Goal: Answer question/provide support: Share knowledge or assist other users

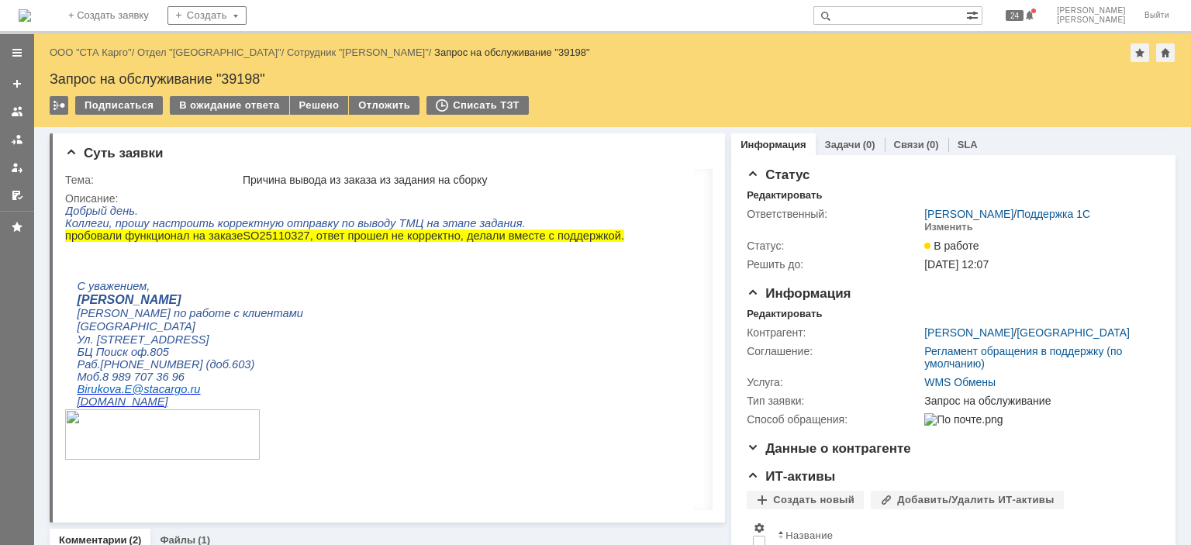
click at [243, 239] on span "SO" at bounding box center [251, 236] width 16 height 12
click at [243, 240] on span "SO" at bounding box center [251, 236] width 16 height 12
copy p "SO 25110327"
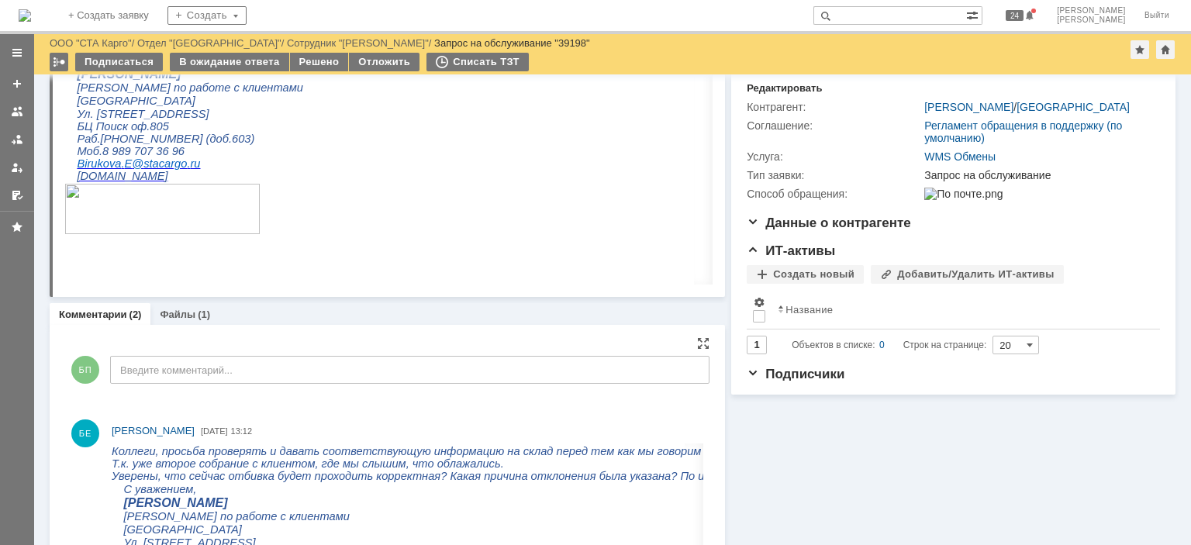
scroll to position [233, 0]
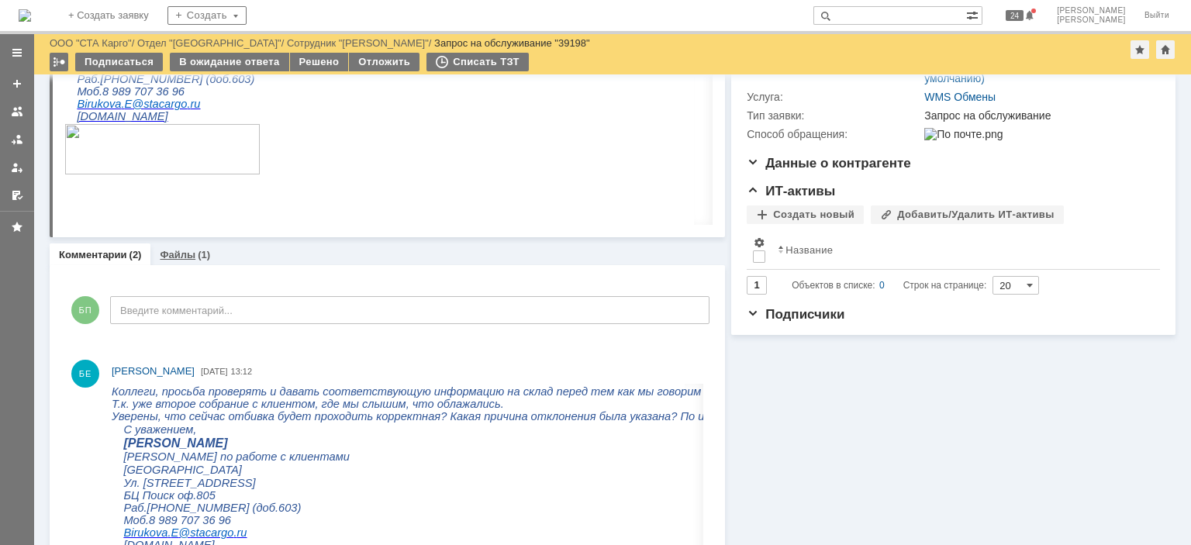
click at [190, 256] on link "Файлы" at bounding box center [178, 255] width 36 height 12
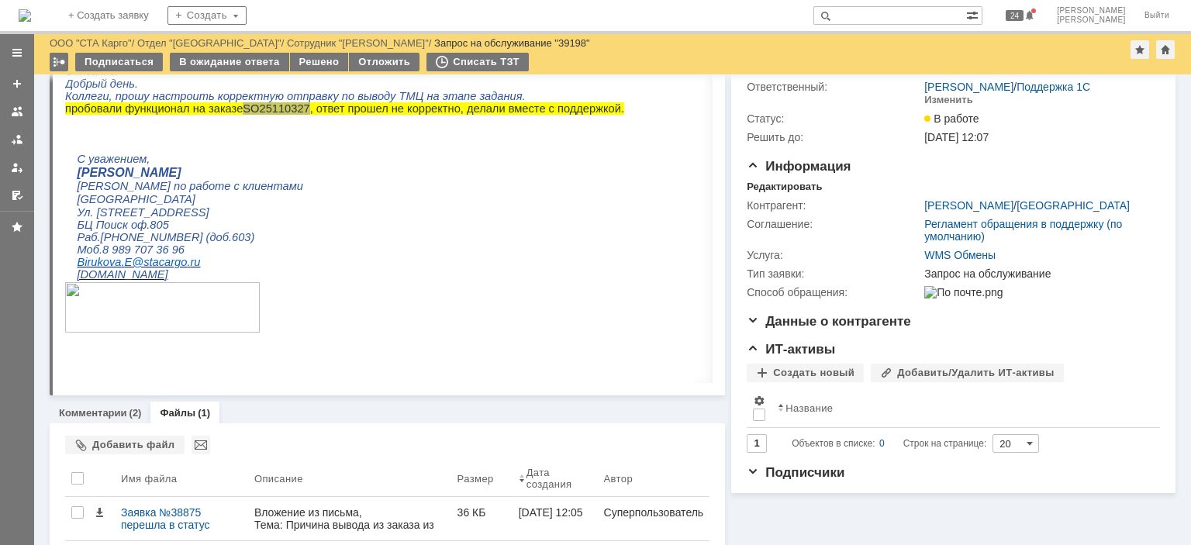
scroll to position [113, 0]
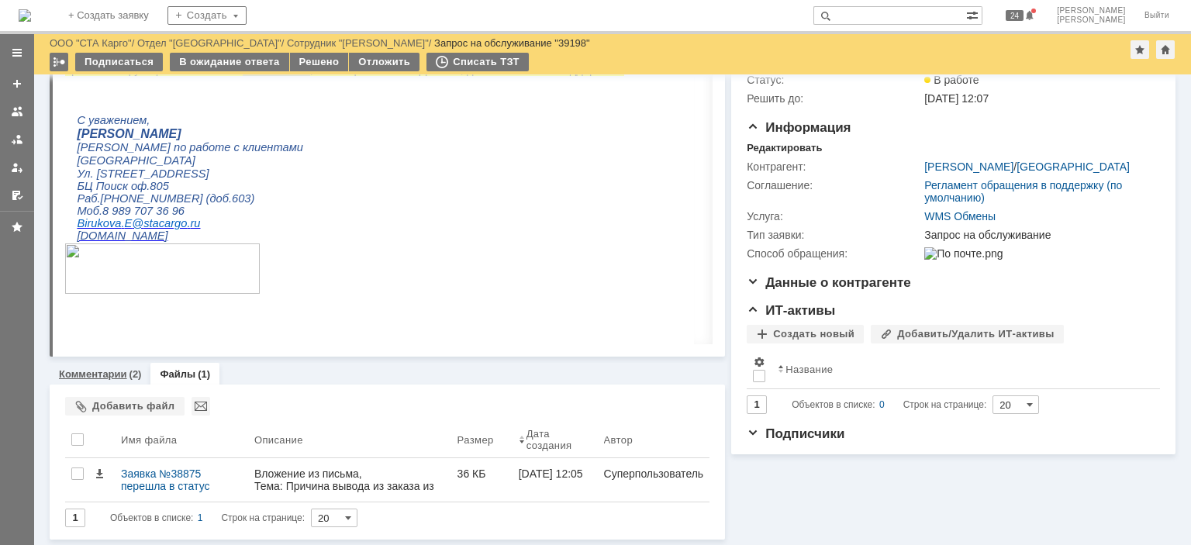
click at [102, 368] on link "Комментарии" at bounding box center [93, 374] width 68 height 12
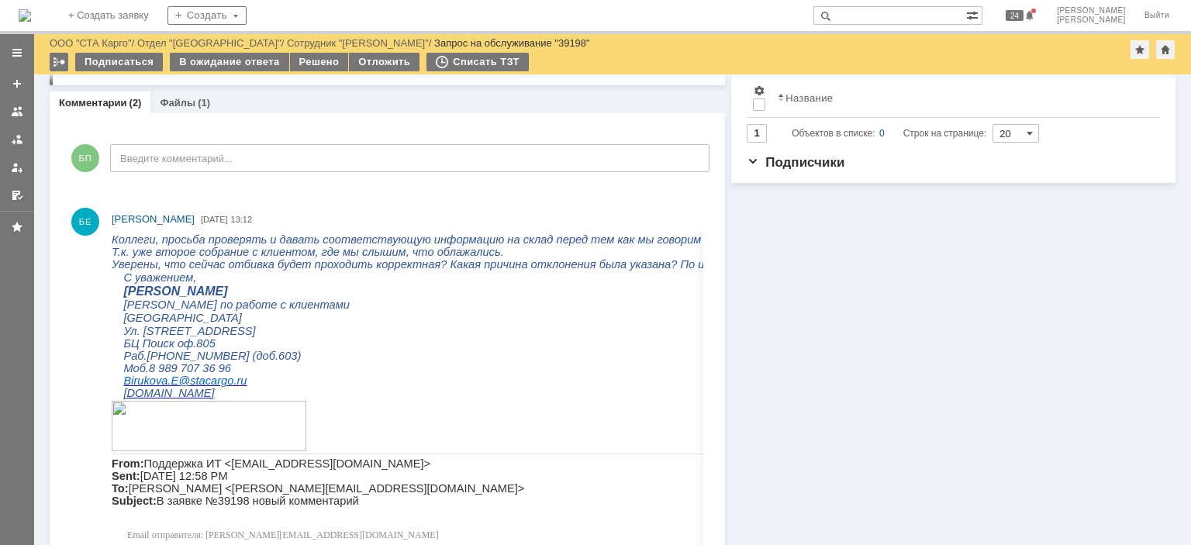
scroll to position [408, 0]
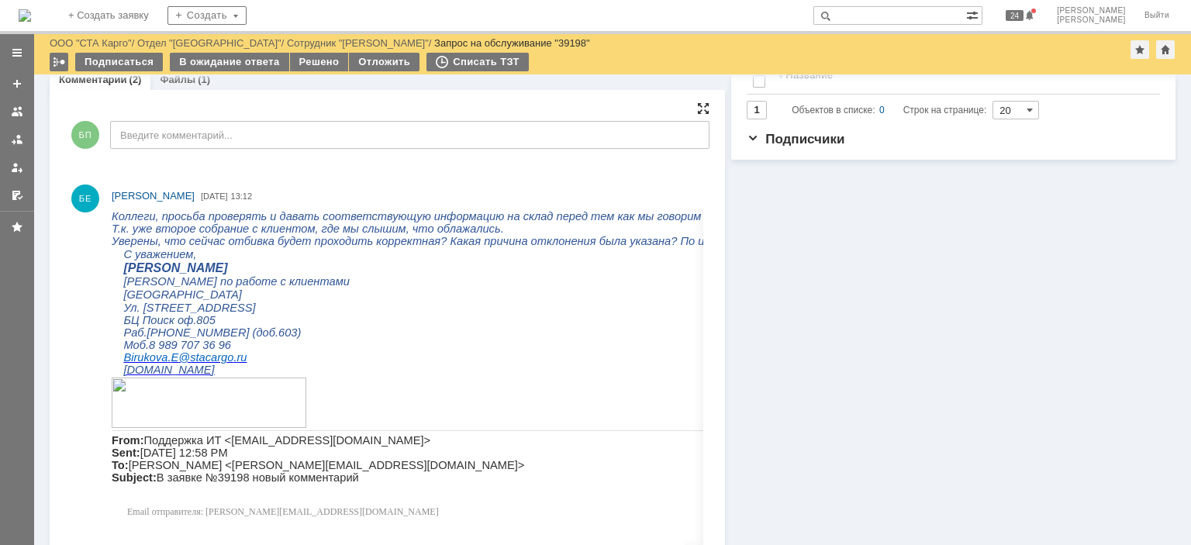
click at [697, 108] on div at bounding box center [703, 108] width 12 height 12
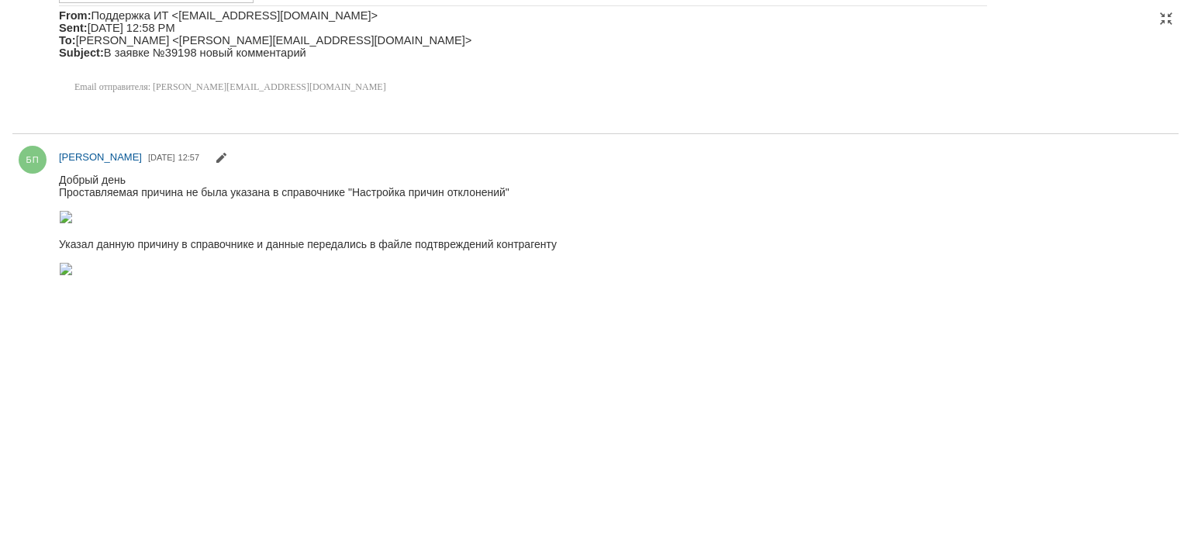
scroll to position [0, 0]
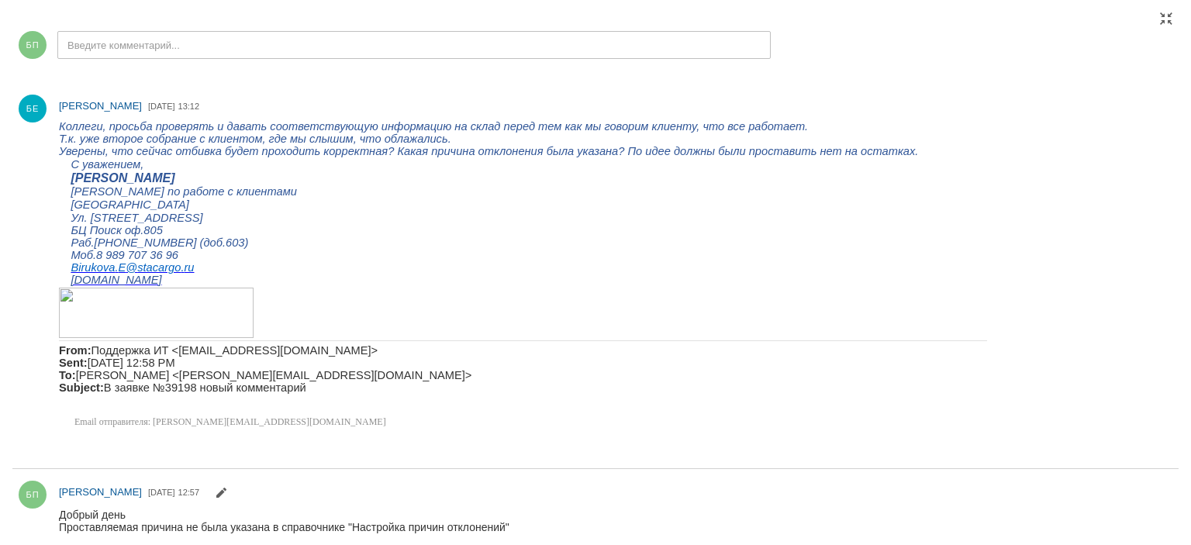
click at [369, 212] on p "[GEOGRAPHIC_DATA]" at bounding box center [525, 204] width 909 height 13
click at [1168, 15] on div at bounding box center [1166, 18] width 12 height 12
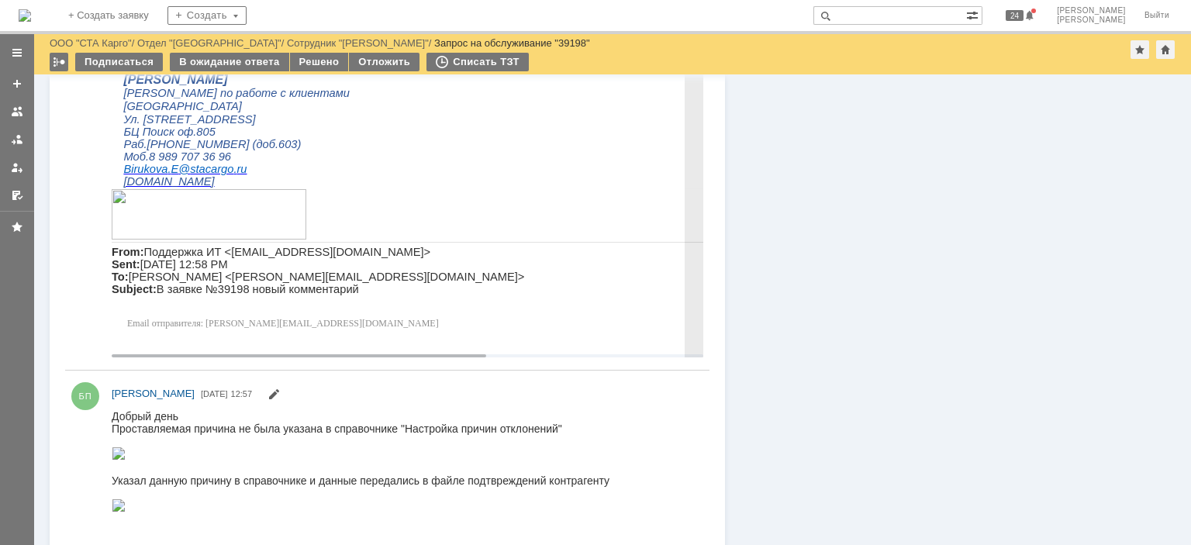
scroll to position [357, 0]
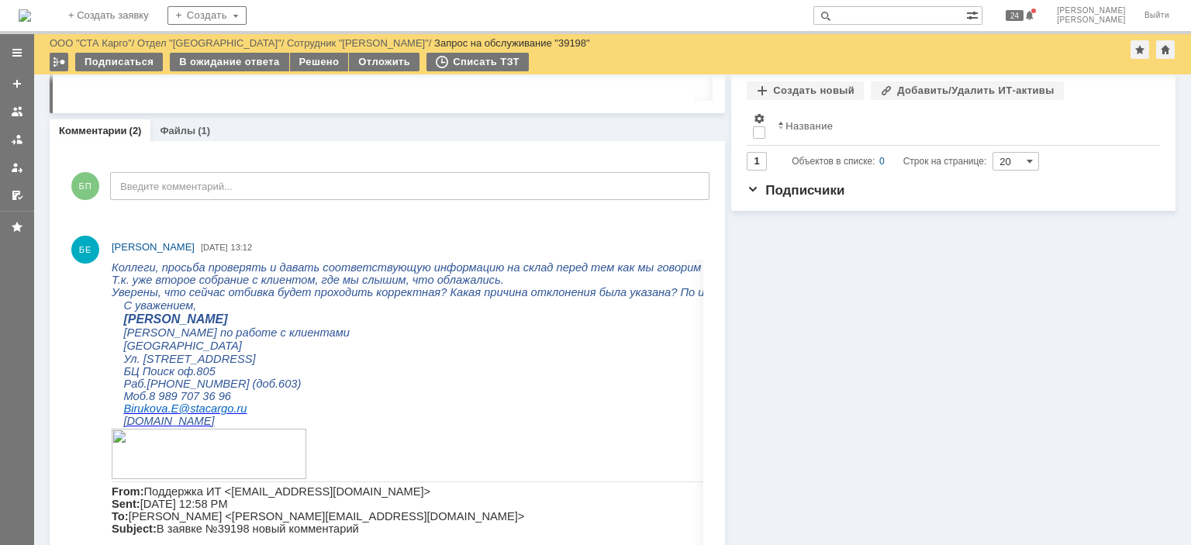
click at [816, 290] on div "Информация Задачи (0) Связи (0) SLA Статус Редактировать Ответственный: Бабунов…" at bounding box center [950, 369] width 450 height 1303
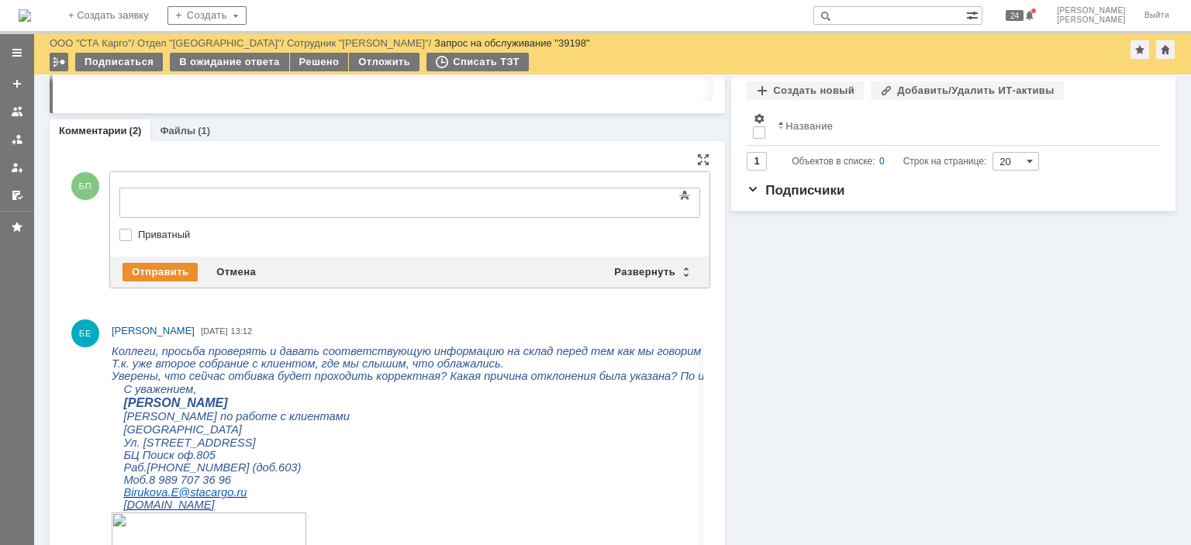
scroll to position [0, 0]
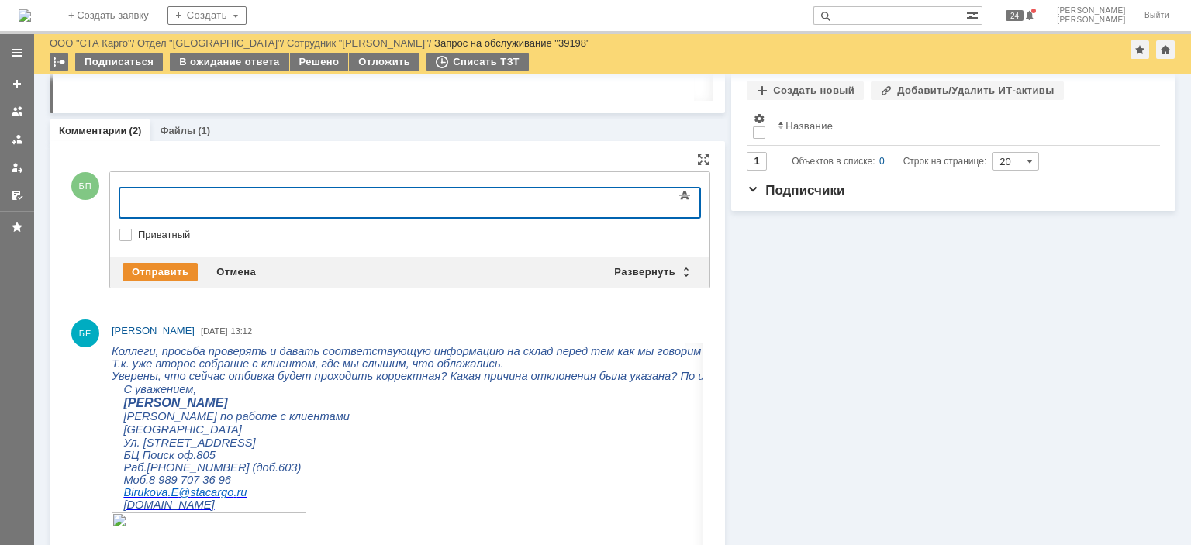
click at [295, 195] on div at bounding box center [246, 201] width 220 height 12
click at [160, 194] on body at bounding box center [245, 201] width 233 height 26
click at [214, 195] on div "В справочнике причин отклонений необходимо провалиться в настройку" at bounding box center [246, 207] width 220 height 25
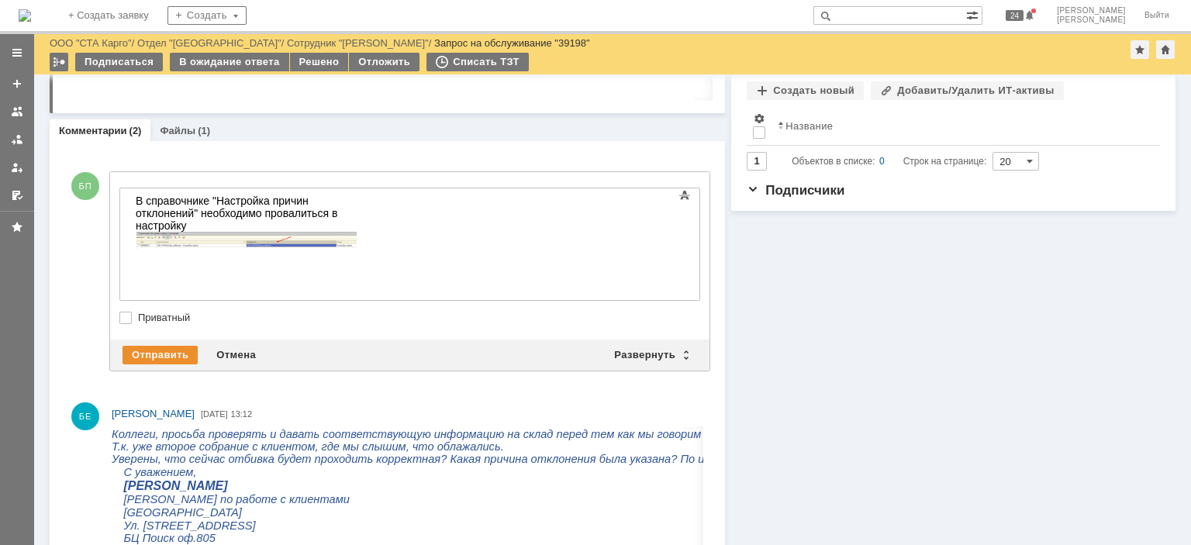
click at [667, 248] on div at bounding box center [409, 244] width 581 height 113
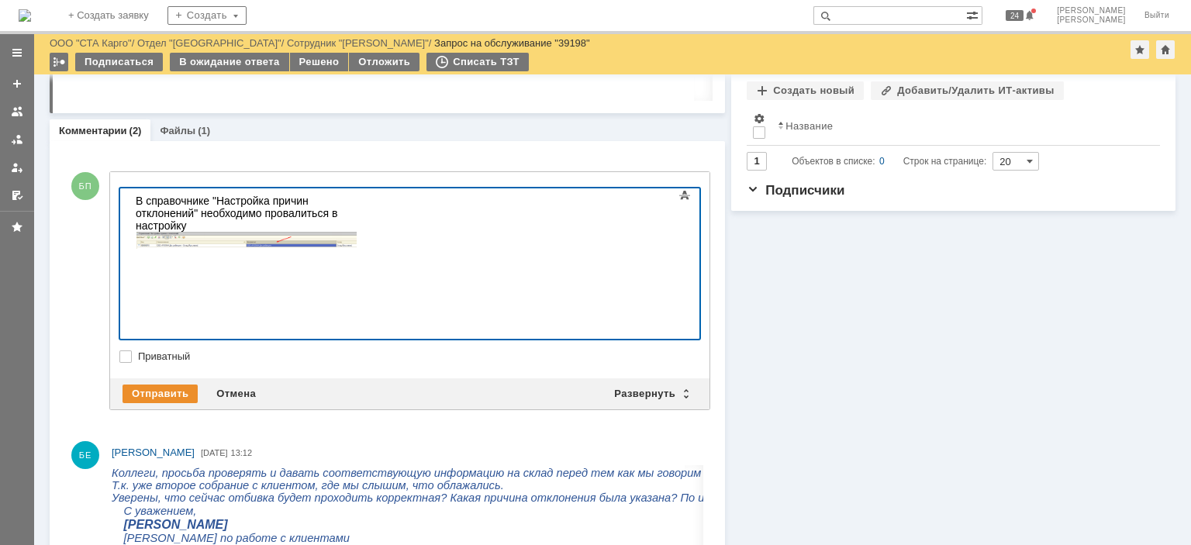
click at [165, 285] on div at bounding box center [246, 282] width 220 height 12
click at [356, 285] on div "В открывшемся окне необходимо в поле причина указать" at bounding box center [246, 288] width 220 height 25
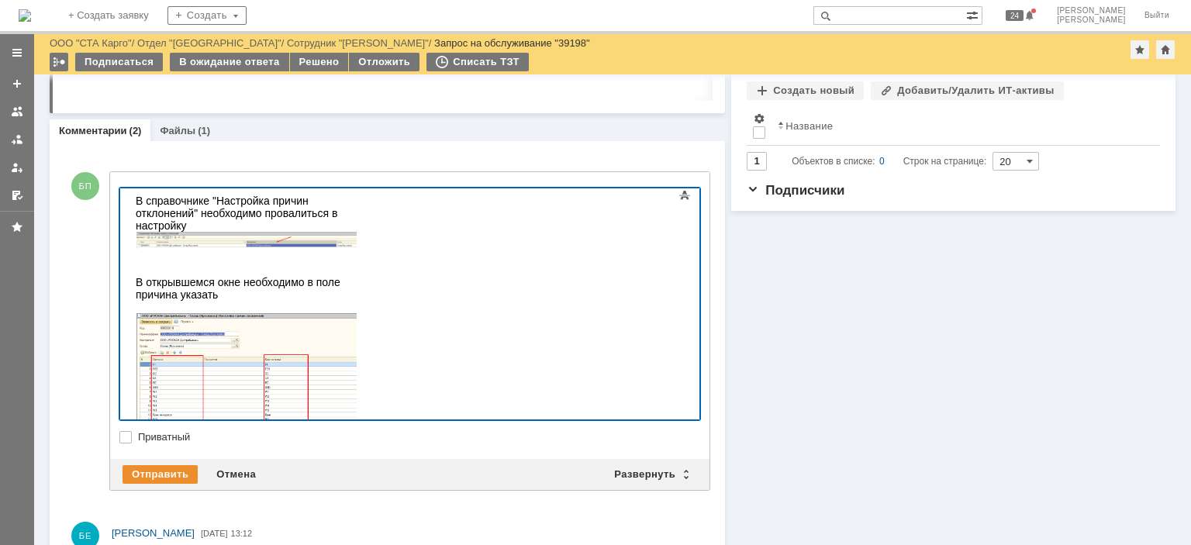
click at [356, 285] on div "В открывшемся окне необходимо в поле причина указать" at bounding box center [246, 288] width 220 height 25
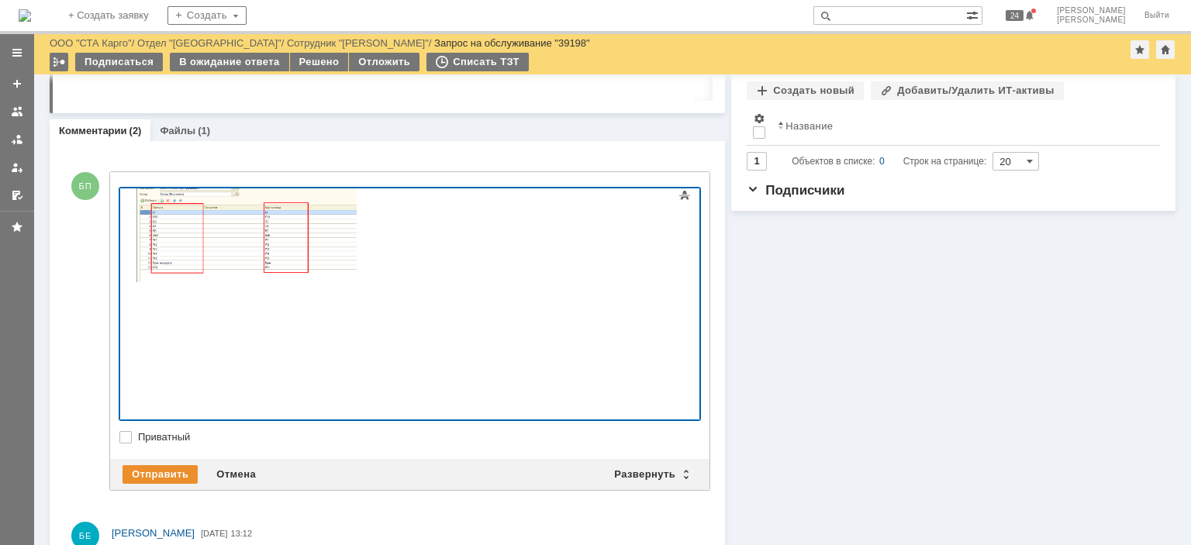
scroll to position [589, 0]
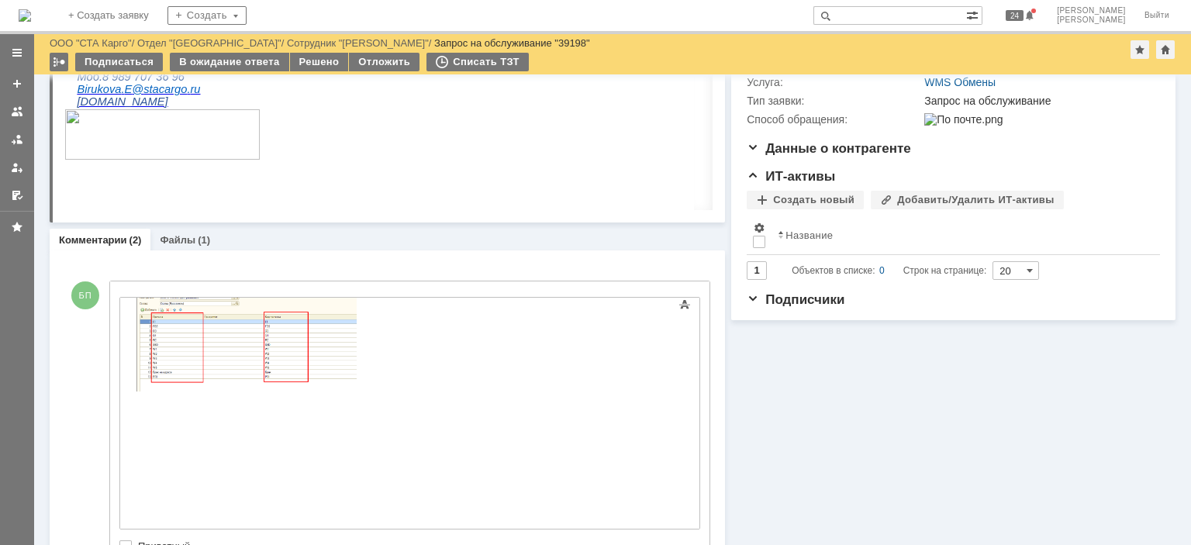
scroll to position [47, 0]
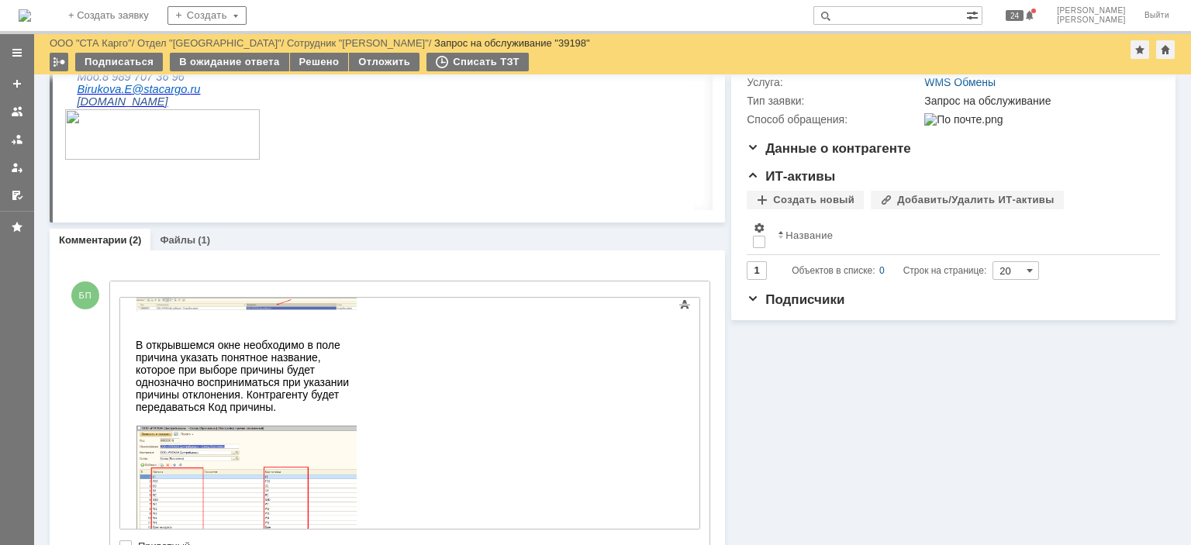
click at [673, 461] on div at bounding box center [409, 413] width 581 height 233
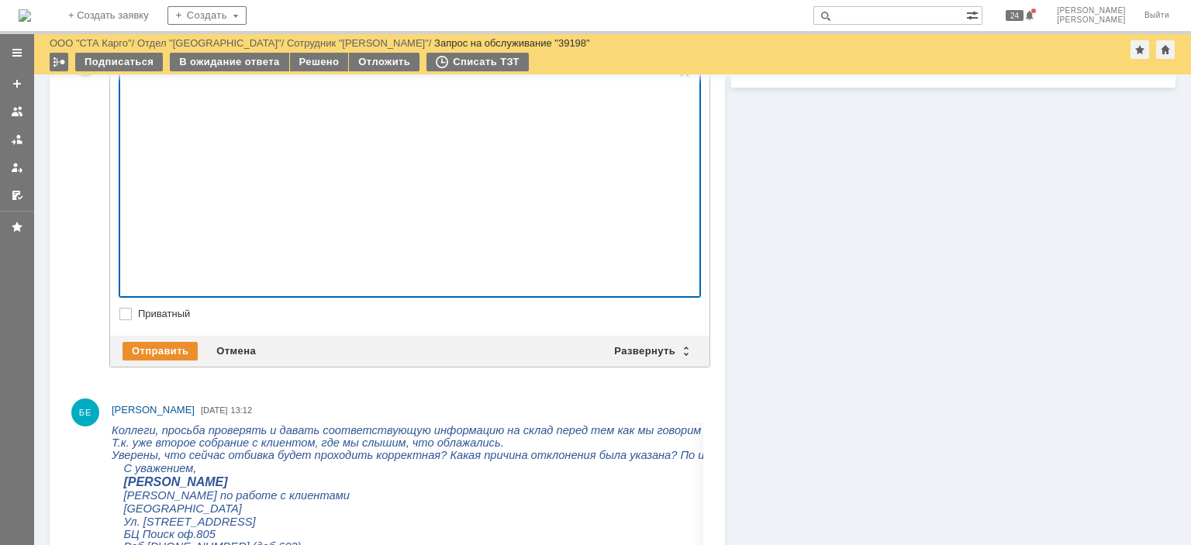
scroll to position [575, 0]
click at [654, 246] on div at bounding box center [409, 180] width 581 height 233
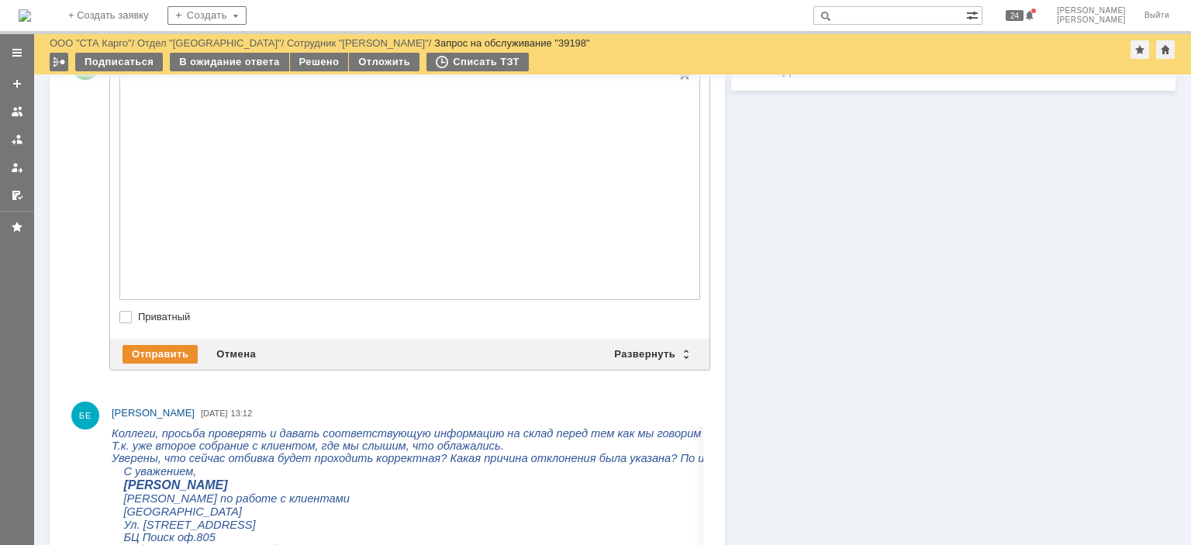
click at [668, 238] on div at bounding box center [409, 183] width 581 height 233
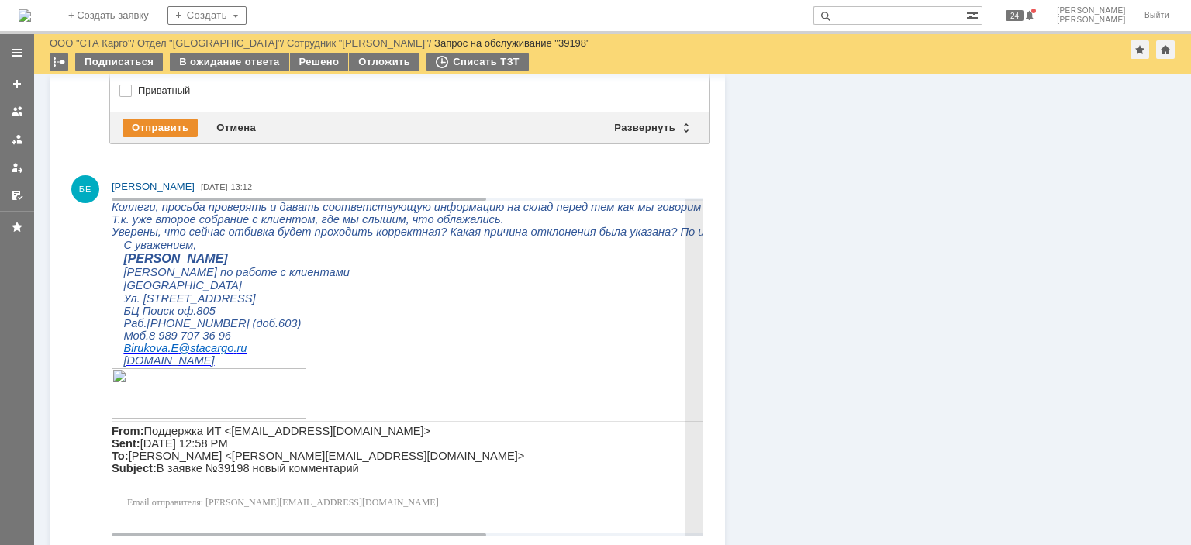
scroll to position [316, 0]
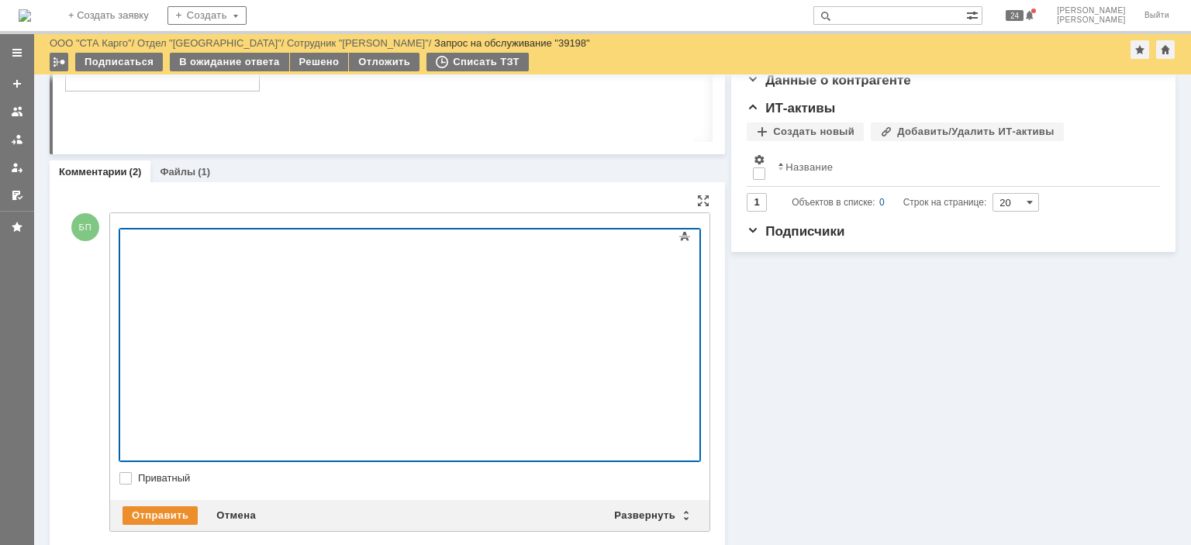
click at [654, 391] on div at bounding box center [409, 345] width 581 height 233
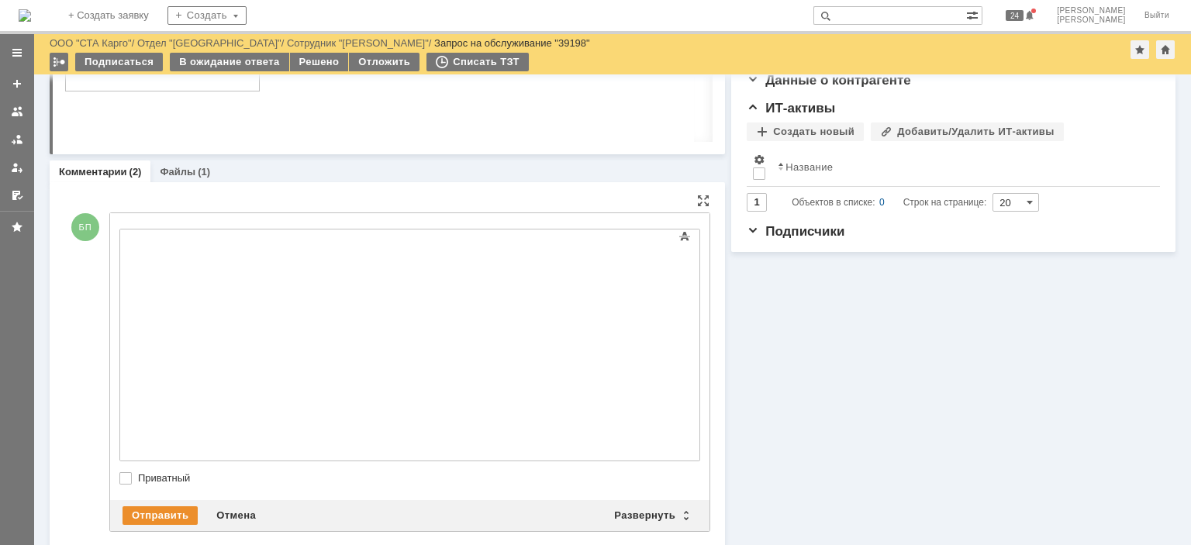
scroll to position [776, 0]
drag, startPoint x: 781, startPoint y: -163, endPoint x: 374, endPoint y: 351, distance: 655.2
drag, startPoint x: 368, startPoint y: 350, endPoint x: 313, endPoint y: 340, distance: 56.0
click at [357, 63] on img at bounding box center [247, 34] width 222 height 57
drag, startPoint x: 418, startPoint y: 346, endPoint x: 289, endPoint y: 771, distance: 444.0
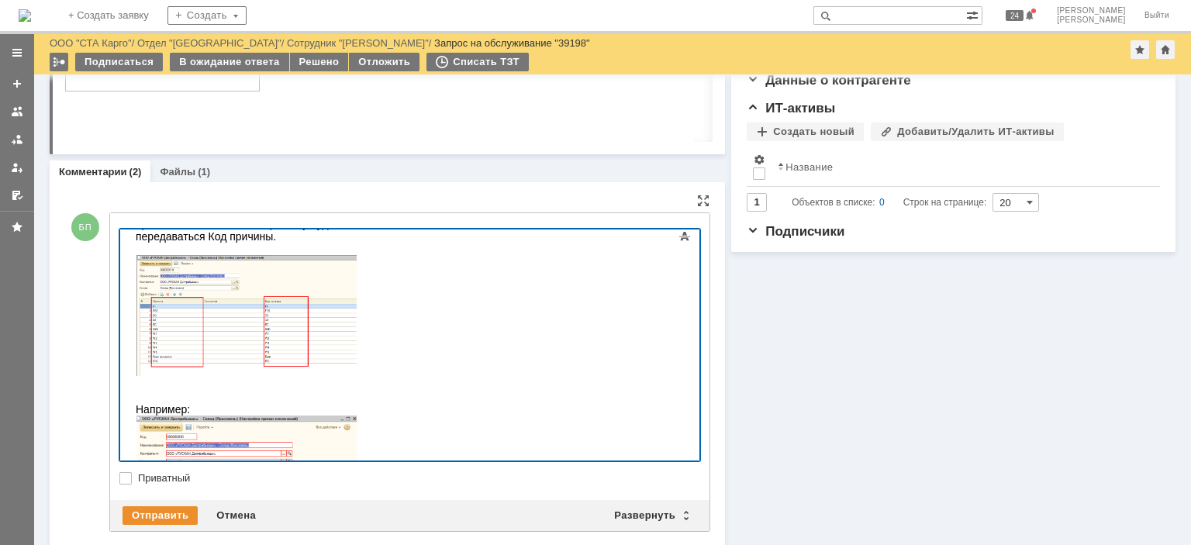
scroll to position [34, 0]
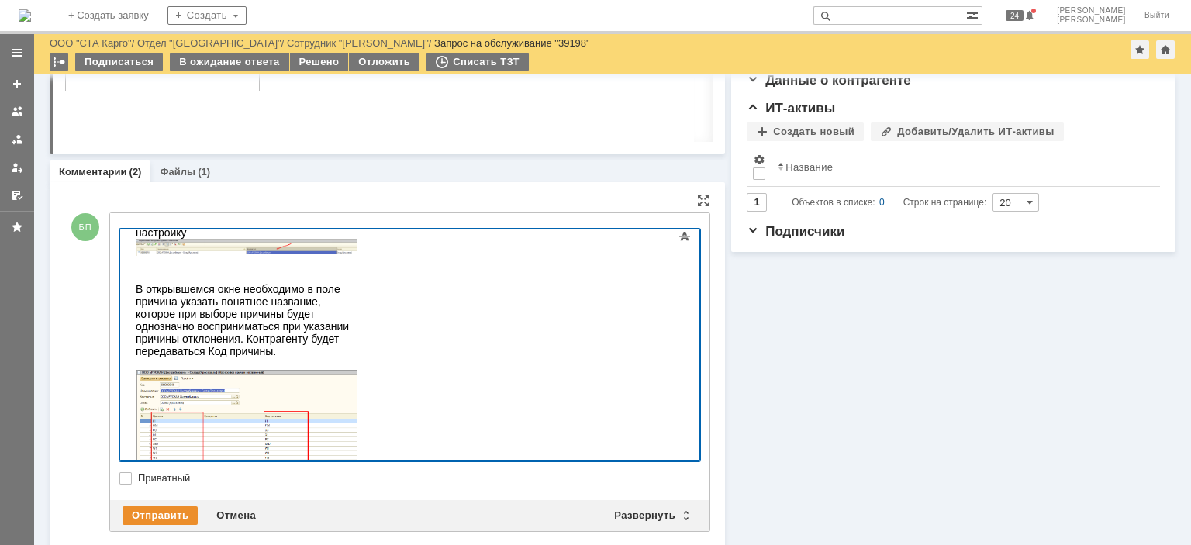
click at [348, 301] on div "В открывшемся окне необходимо в поле причина указать понятное название, которое…" at bounding box center [246, 320] width 220 height 74
click at [356, 310] on div "В открывшемся окне необходимо в поле причина указать понятное название, которое…" at bounding box center [246, 320] width 220 height 74
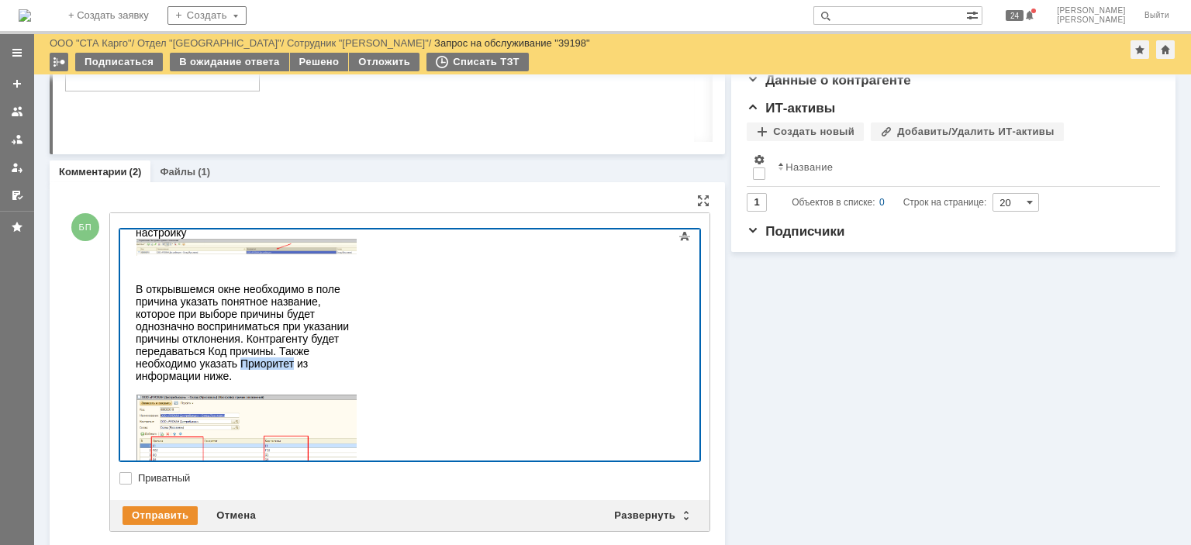
drag, startPoint x: 470, startPoint y: 316, endPoint x: 420, endPoint y: 315, distance: 49.6
click at [356, 315] on div "В открывшемся окне необходимо в поле причина указать понятное название, которое…" at bounding box center [246, 332] width 220 height 99
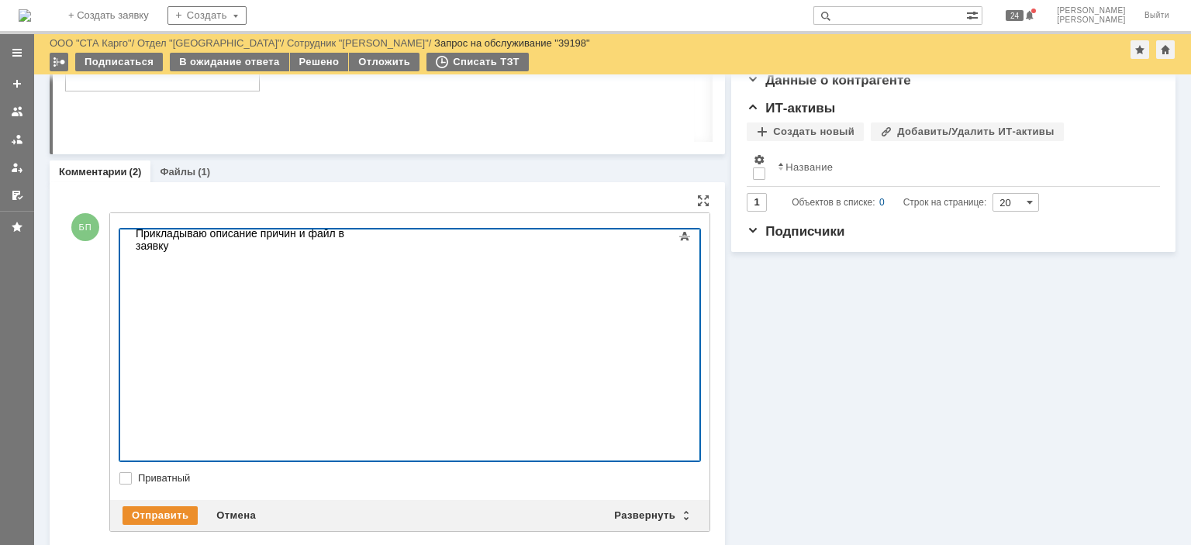
scroll to position [654, 0]
click at [190, 166] on div at bounding box center [246, 160] width 220 height 12
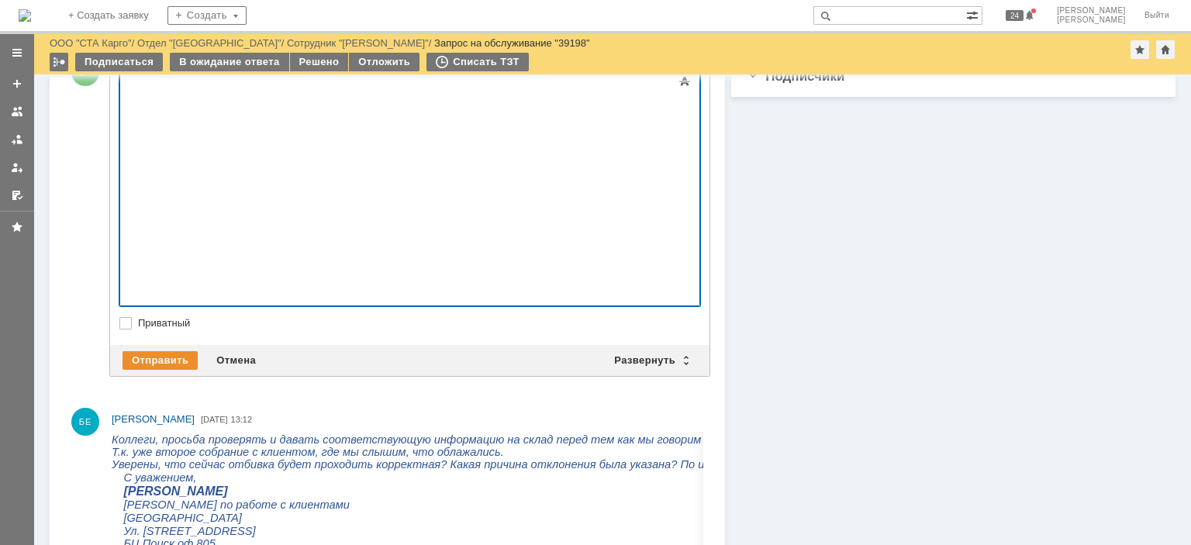
scroll to position [548, 0]
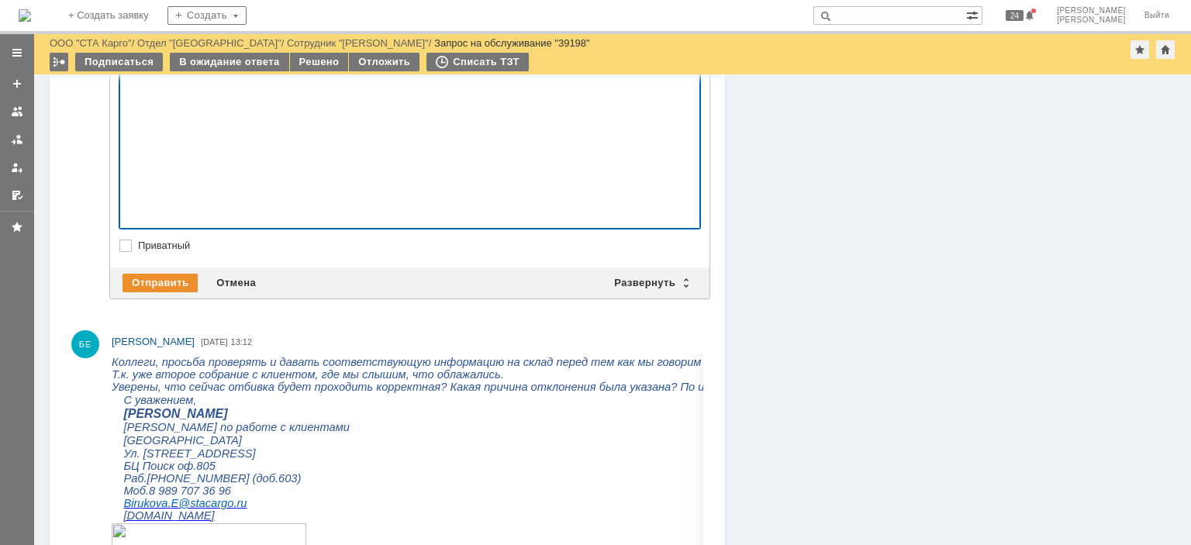
click at [665, 204] on div at bounding box center [409, 112] width 581 height 233
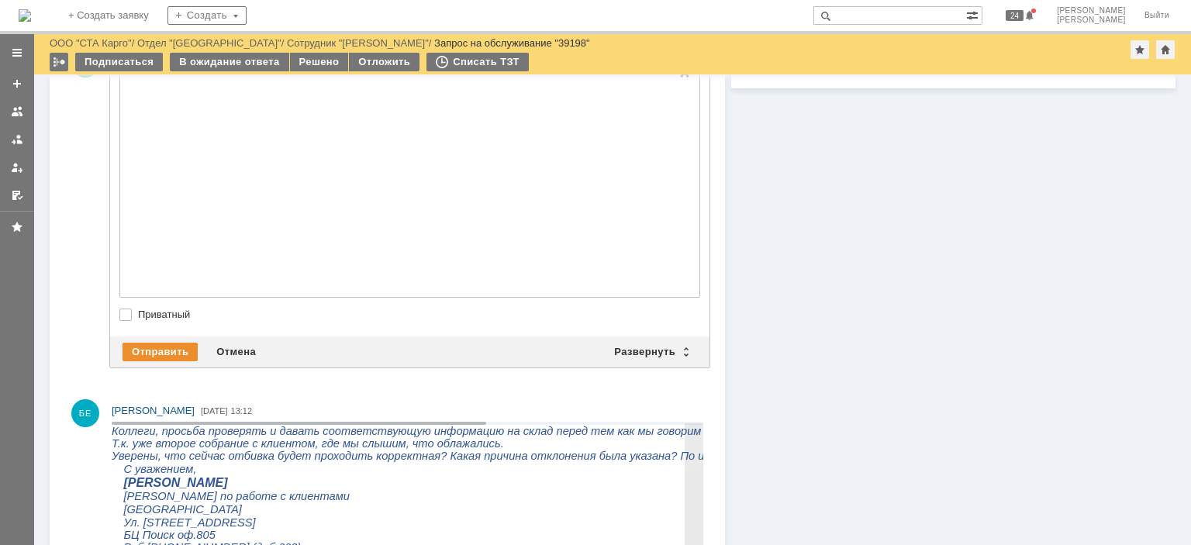
scroll to position [480, 0]
drag, startPoint x: 657, startPoint y: 267, endPoint x: 668, endPoint y: 268, distance: 11.0
click at [657, 267] on div at bounding box center [409, 180] width 581 height 233
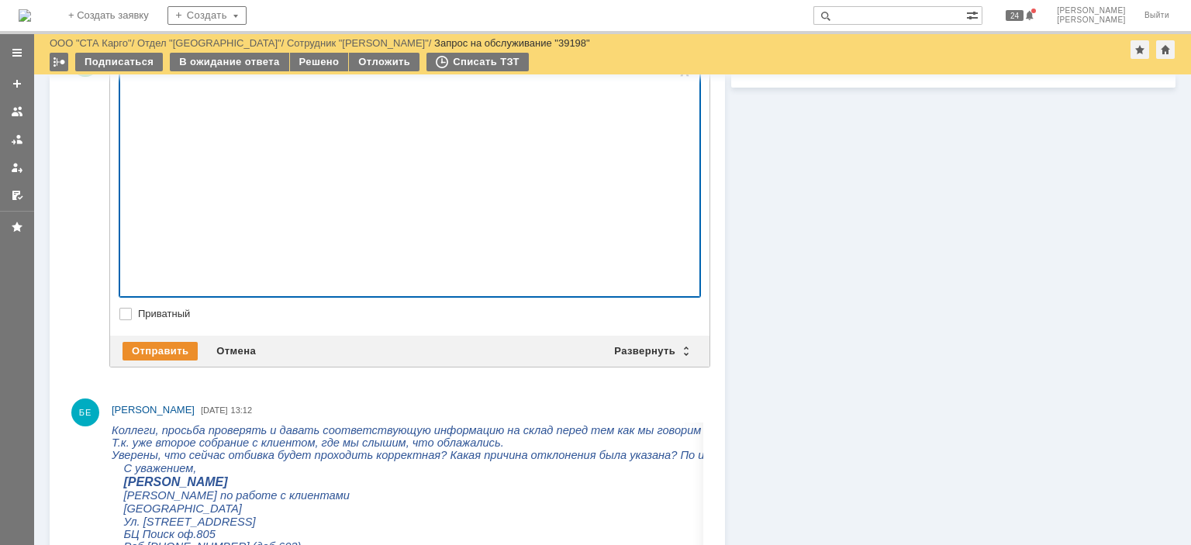
click at [664, 261] on div at bounding box center [409, 180] width 581 height 233
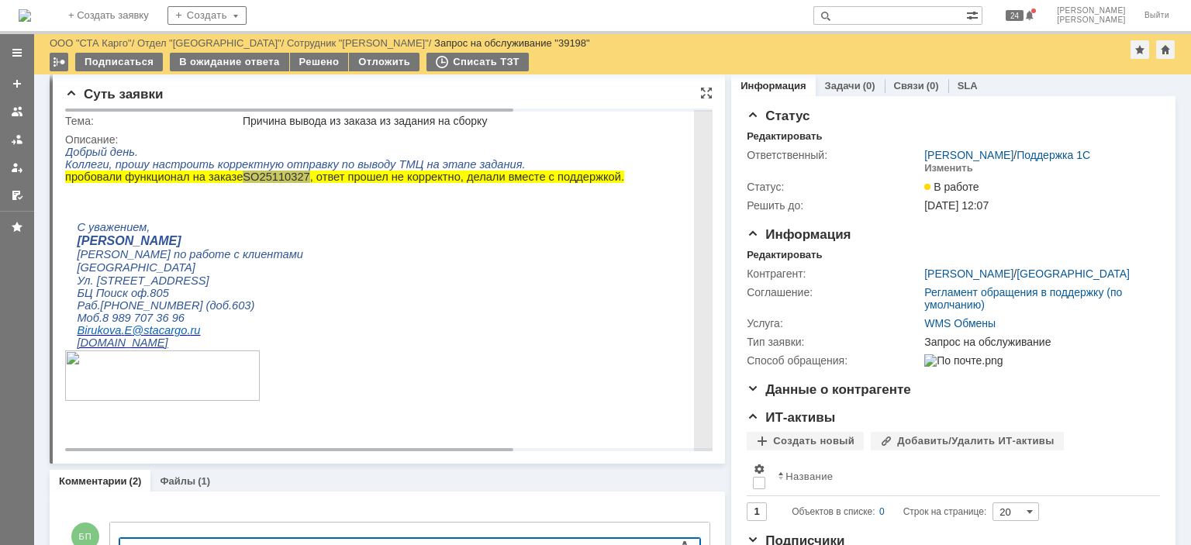
scroll to position [0, 0]
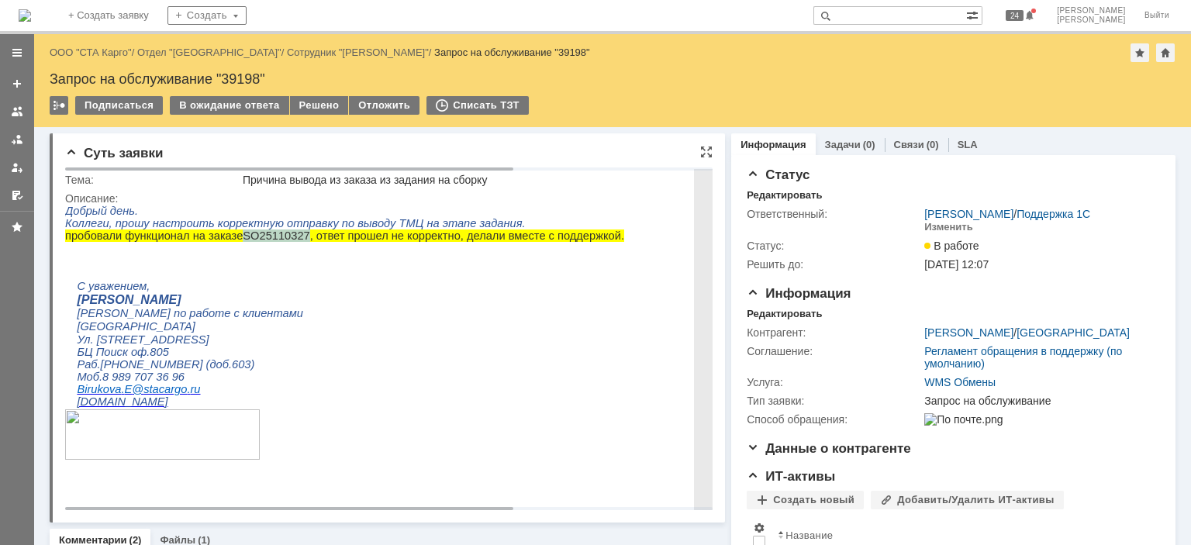
click at [271, 239] on span "25110327, ответ прошел не корректно, делали вместе с поддержкой." at bounding box center [442, 236] width 364 height 12
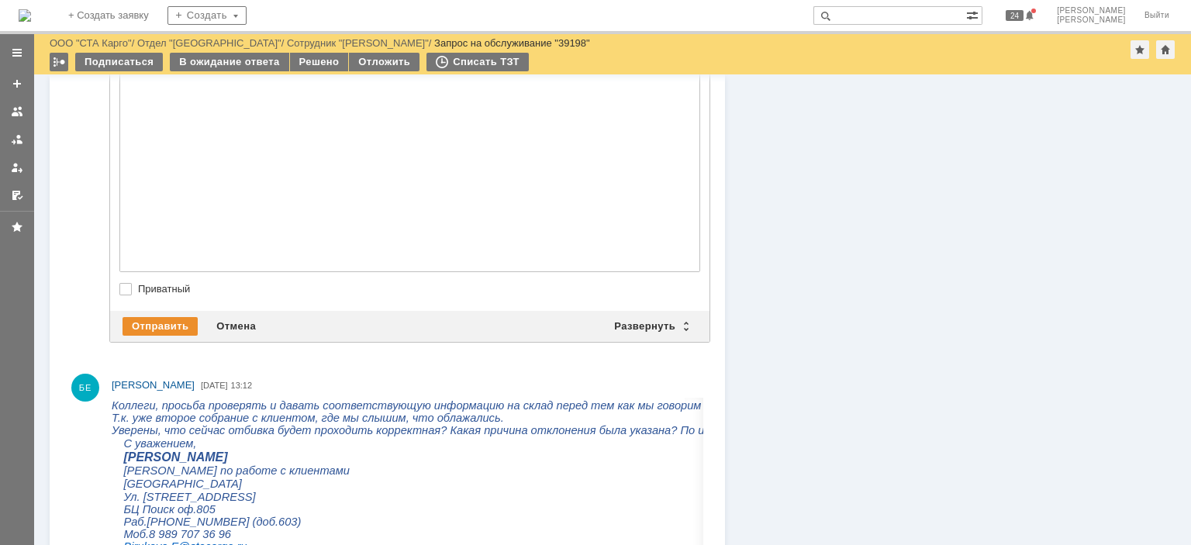
scroll to position [810, 0]
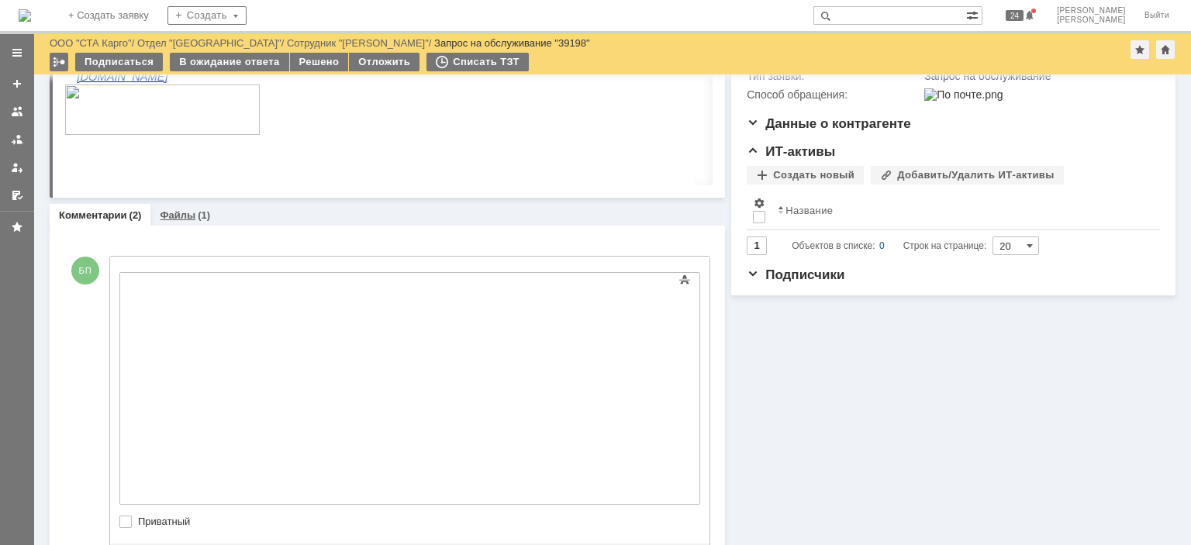
click at [198, 213] on div "(1)" at bounding box center [204, 215] width 12 height 12
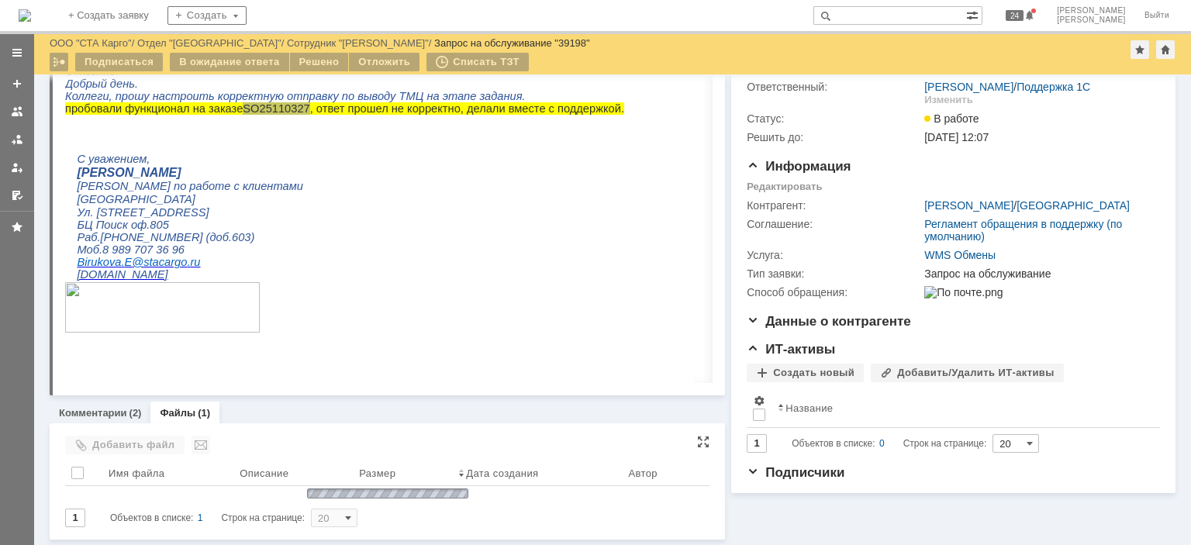
scroll to position [157, 0]
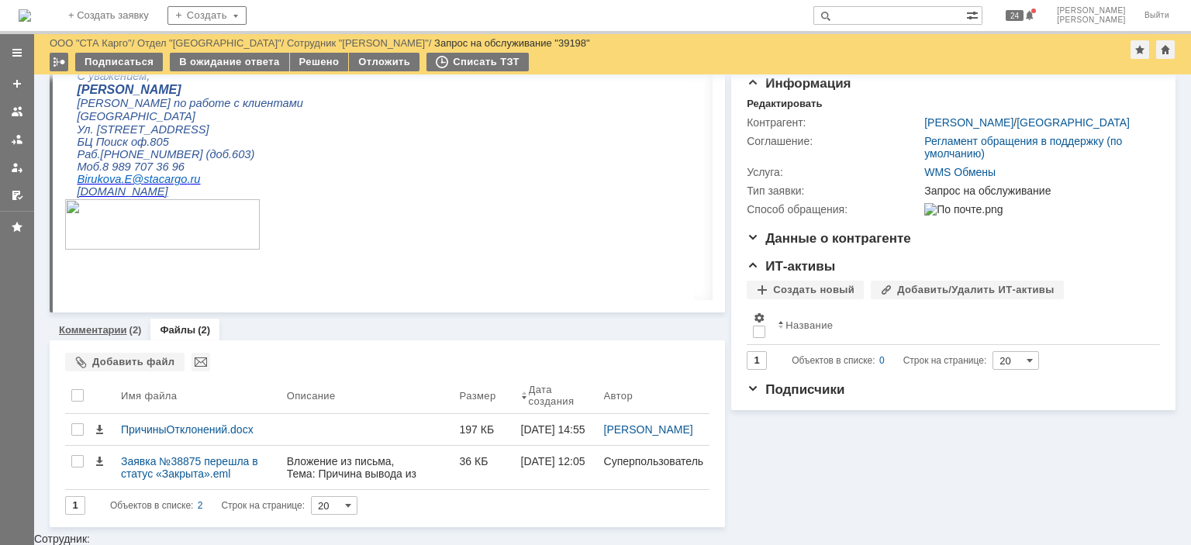
click at [118, 329] on link "Комментарии" at bounding box center [93, 330] width 68 height 12
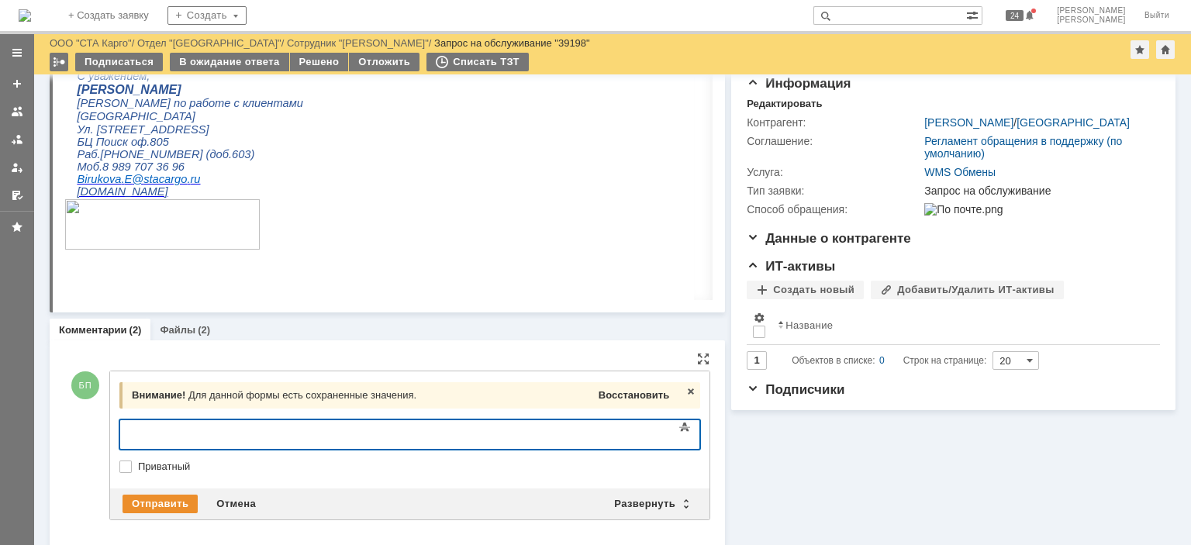
click at [620, 396] on span "Восстановить" at bounding box center [634, 395] width 71 height 12
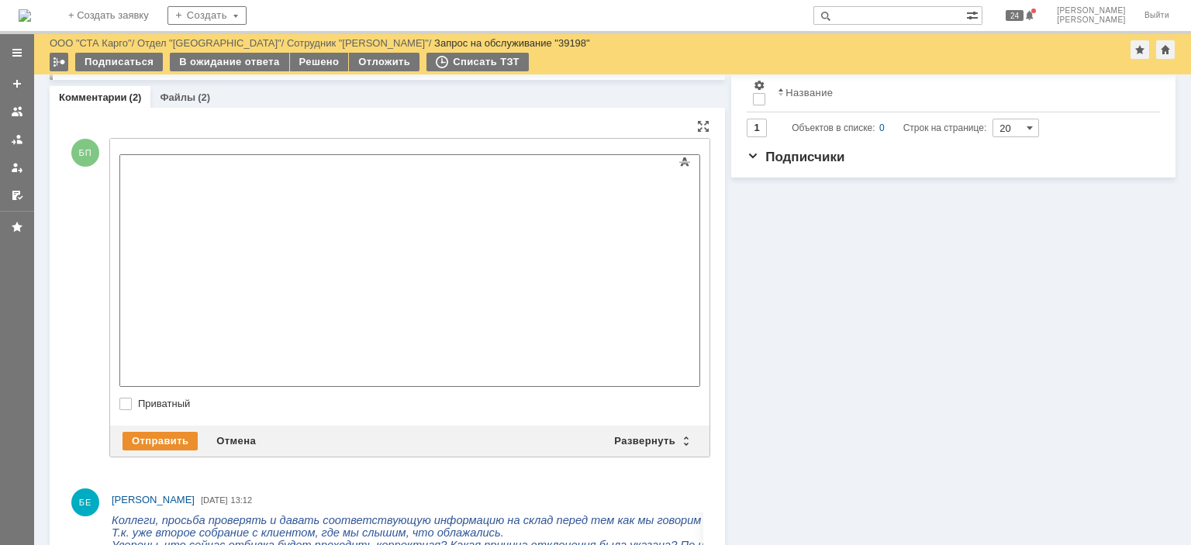
scroll to position [545, 0]
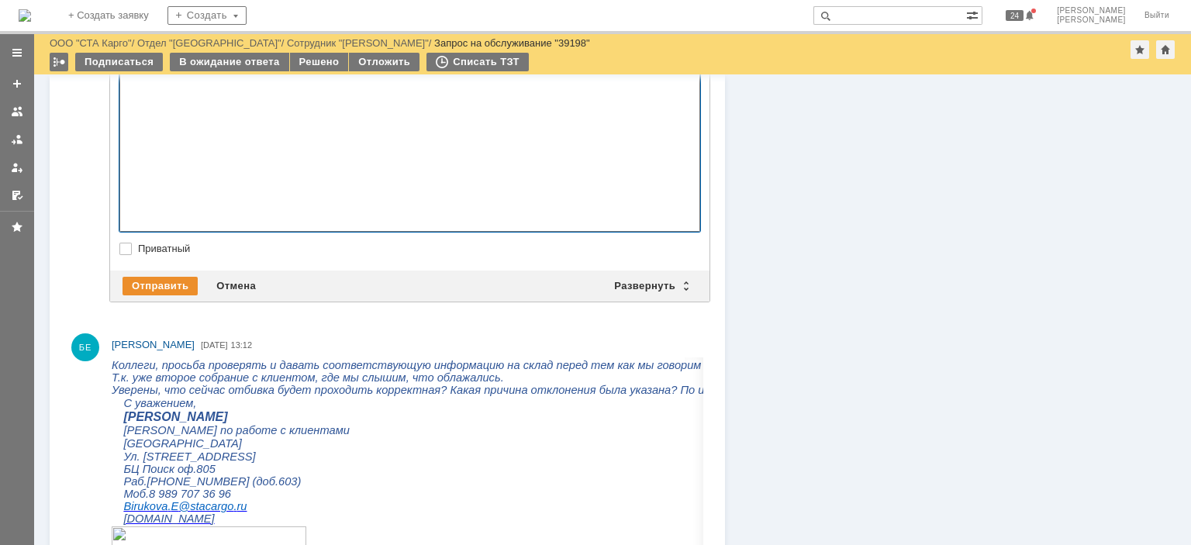
copy div "SO 25110327"
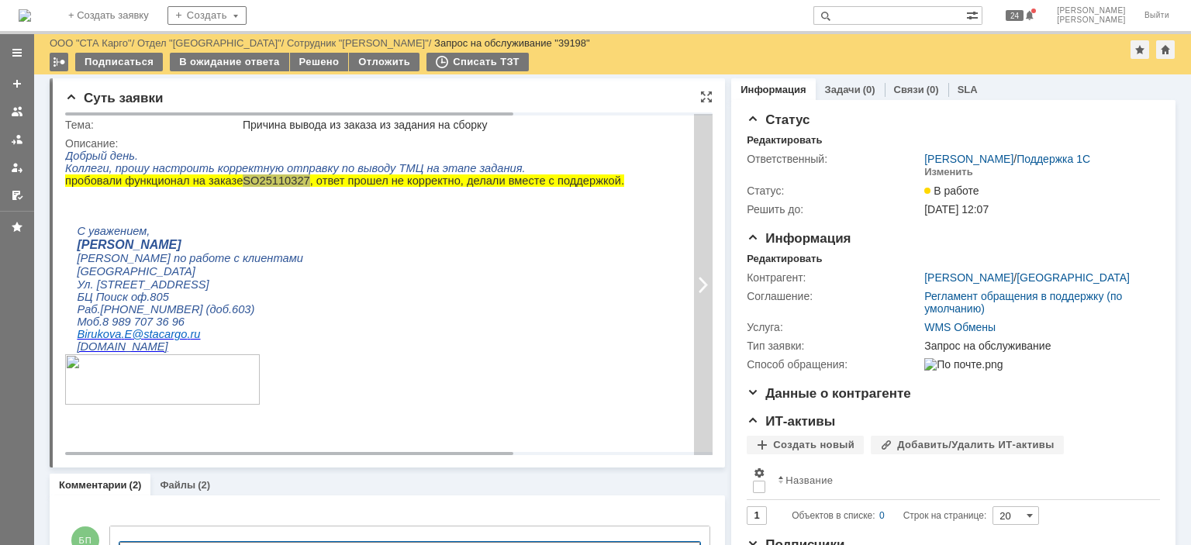
scroll to position [0, 0]
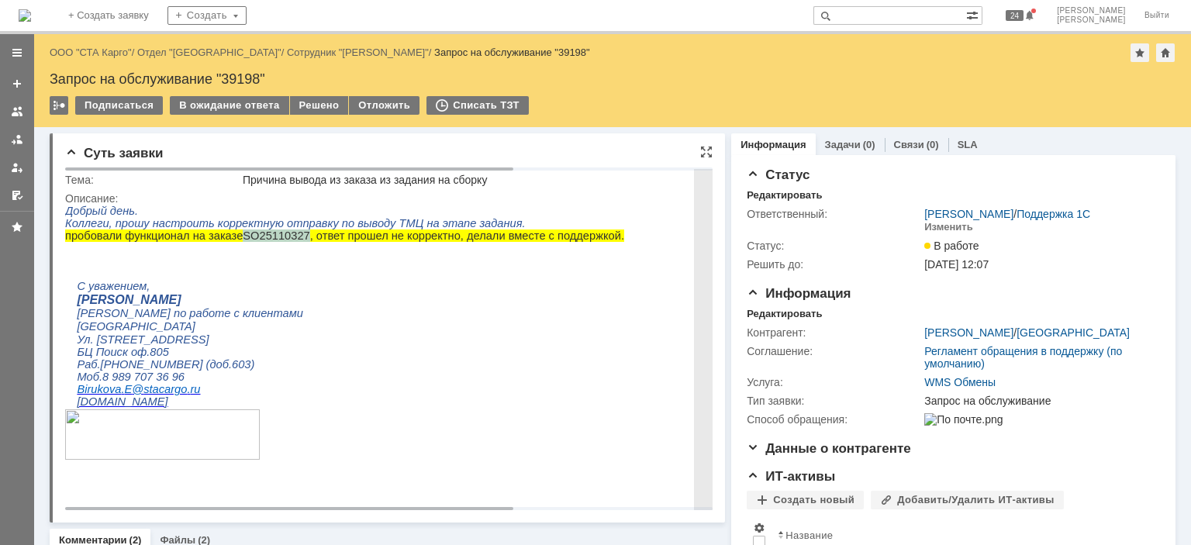
click at [243, 238] on span "SO" at bounding box center [251, 236] width 16 height 12
click at [260, 238] on span "25110327, ответ прошел не корректно, делали вместе с поддержкой." at bounding box center [442, 236] width 364 height 12
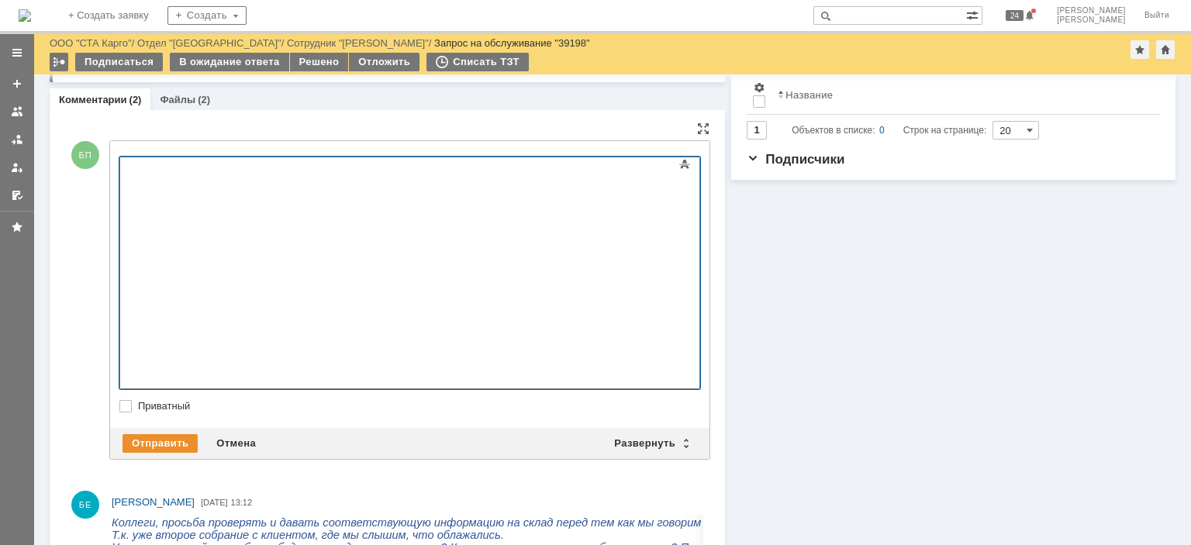
scroll to position [543, 0]
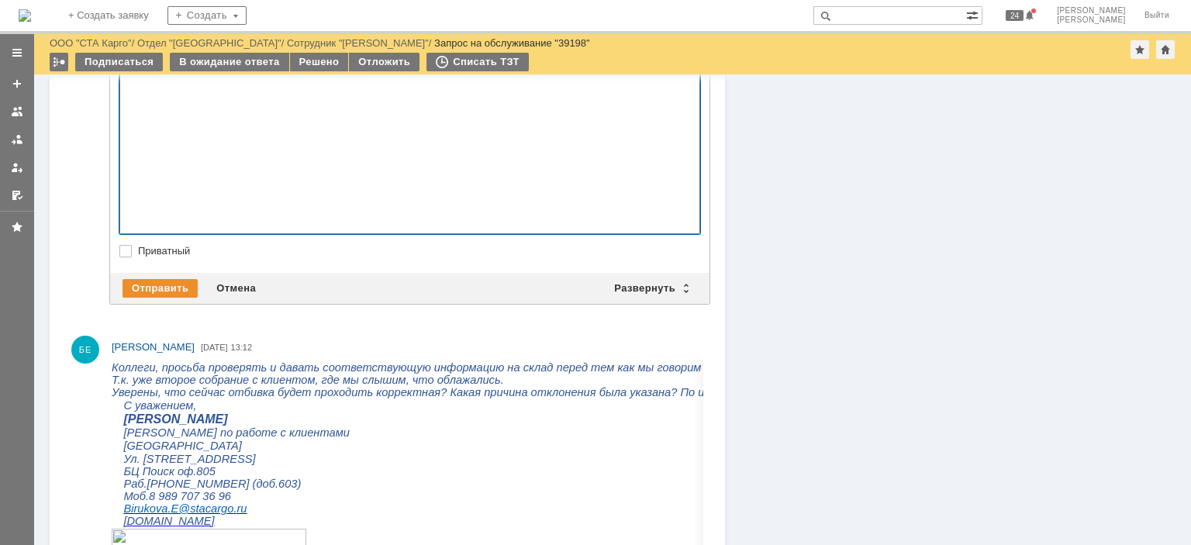
drag, startPoint x: 595, startPoint y: 218, endPoint x: 133, endPoint y: 214, distance: 462.1
drag, startPoint x: 381, startPoint y: 209, endPoint x: 179, endPoint y: 211, distance: 201.6
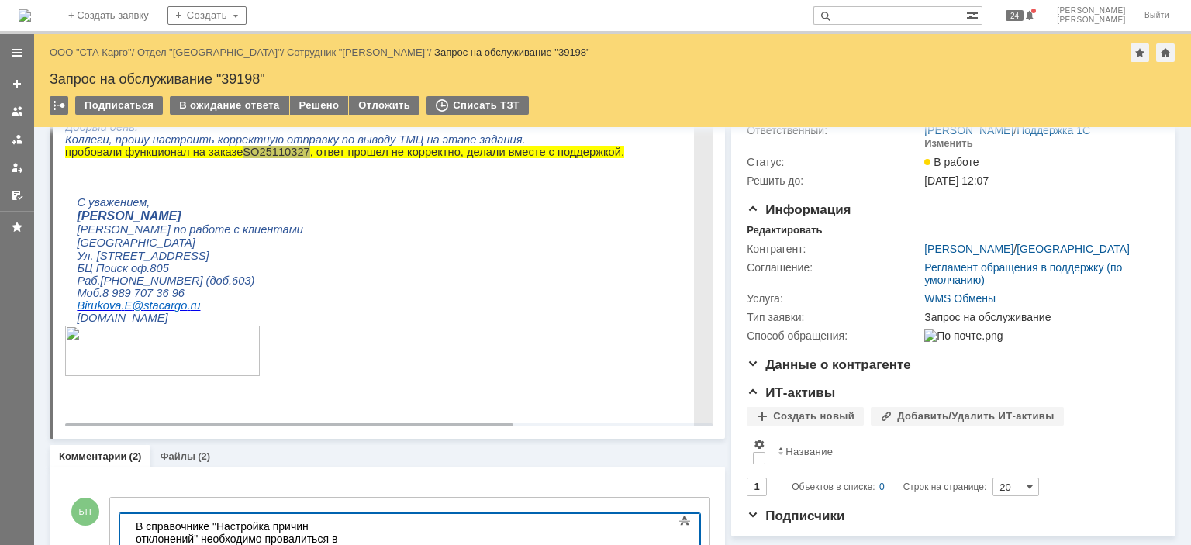
scroll to position [0, 0]
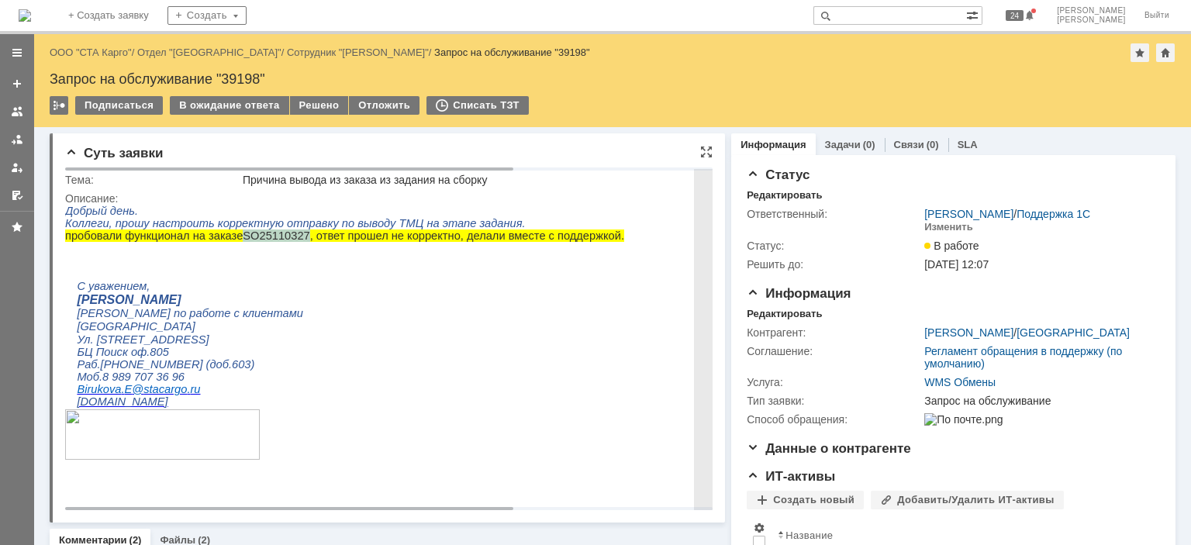
click at [260, 241] on span "25110327, ответ прошел не корректно, делали вместе с поддержкой." at bounding box center [442, 236] width 364 height 12
click at [260, 238] on span "25110327, ответ прошел не корректно, делали вместе с поддержкой." at bounding box center [442, 236] width 364 height 12
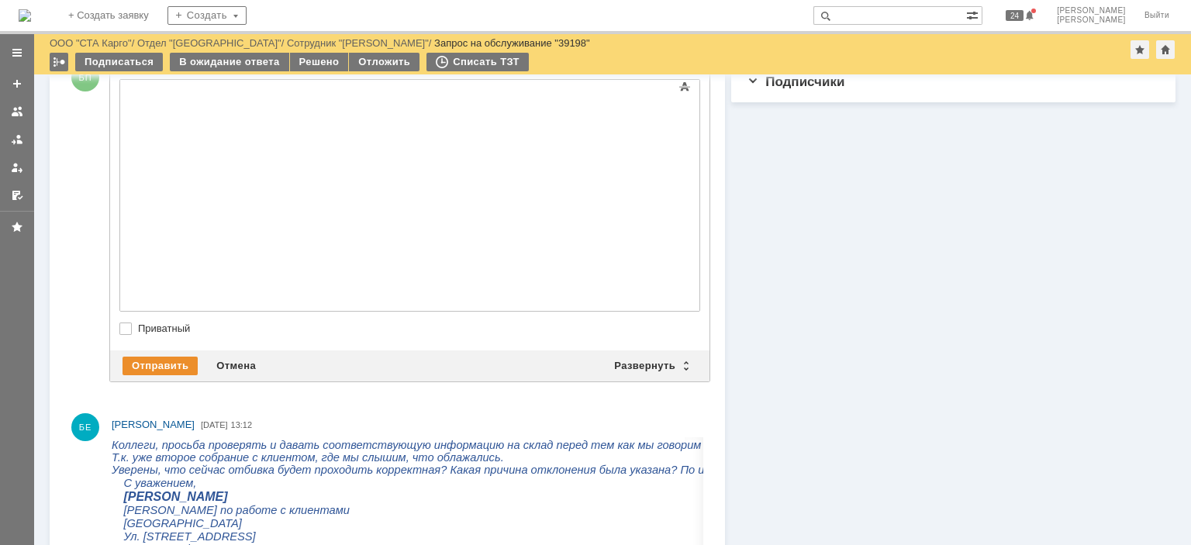
scroll to position [797, 0]
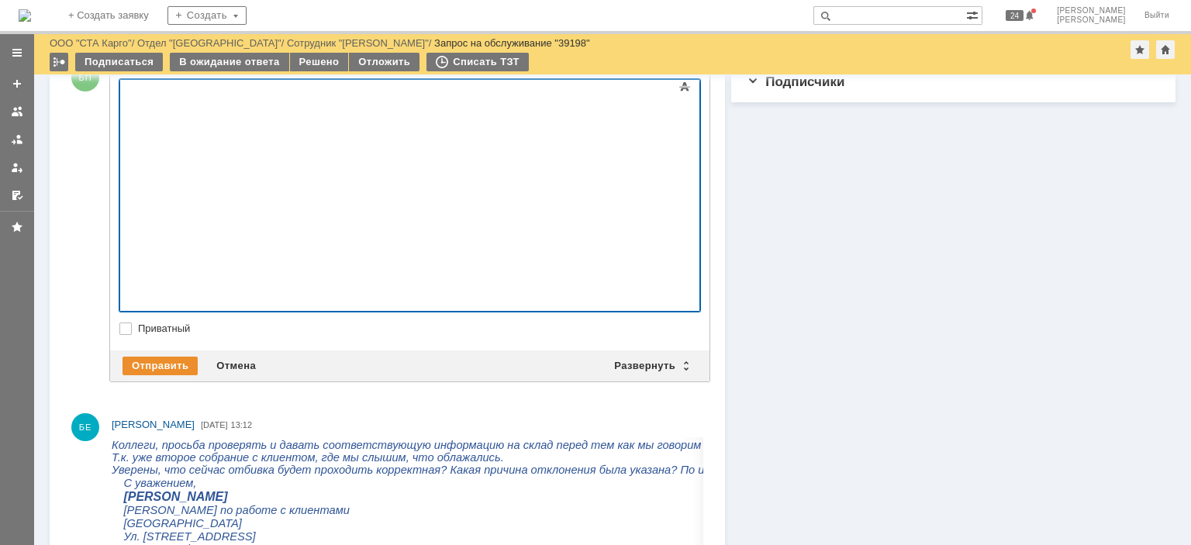
drag, startPoint x: 356, startPoint y: 300, endPoint x: 29, endPoint y: 292, distance: 327.3
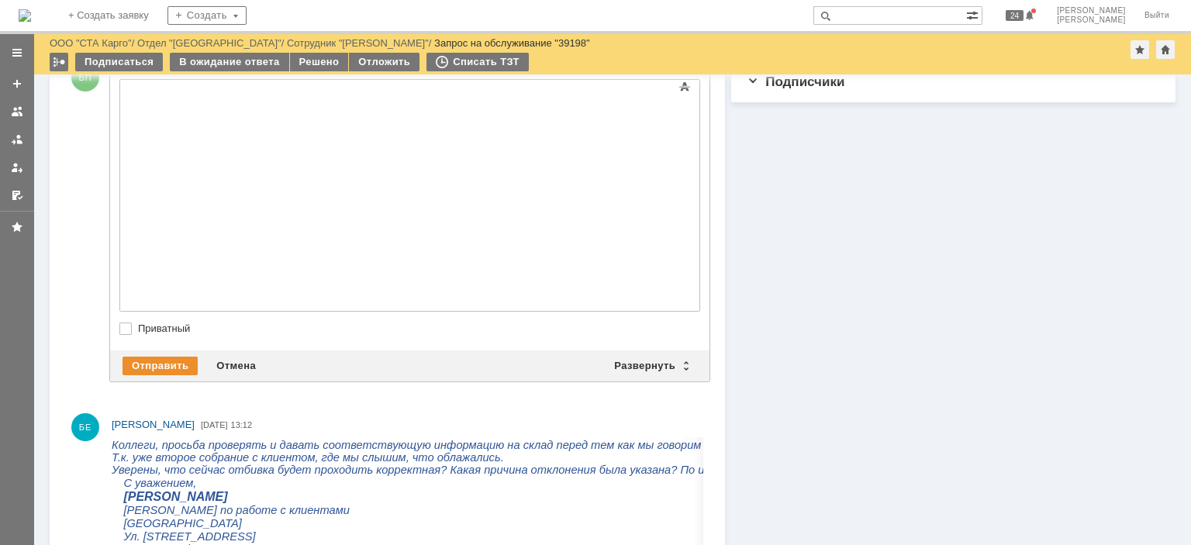
drag, startPoint x: 317, startPoint y: 302, endPoint x: 345, endPoint y: 306, distance: 28.2
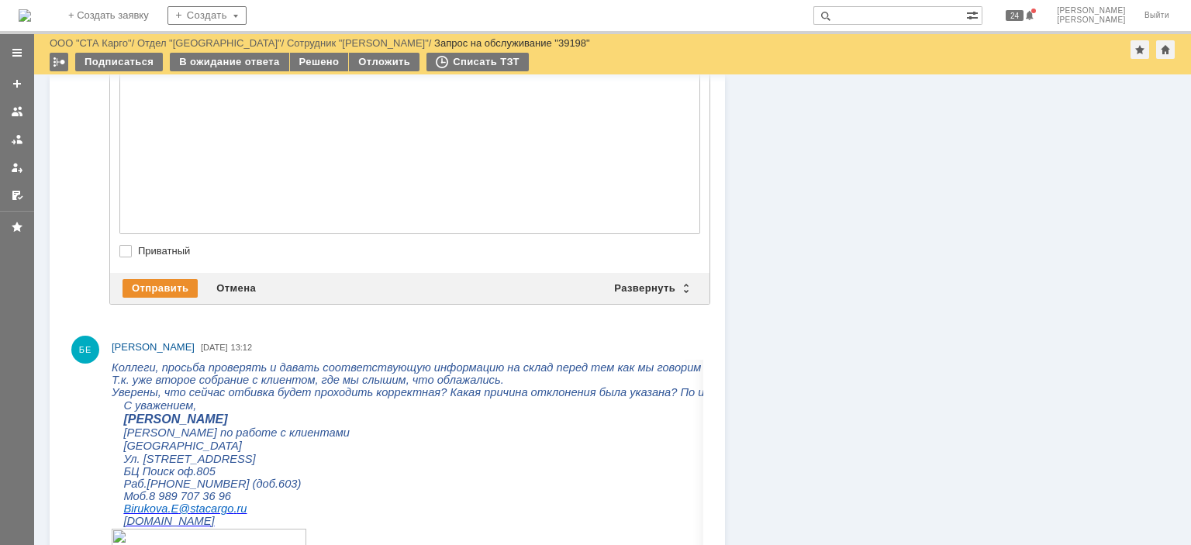
scroll to position [543, 0]
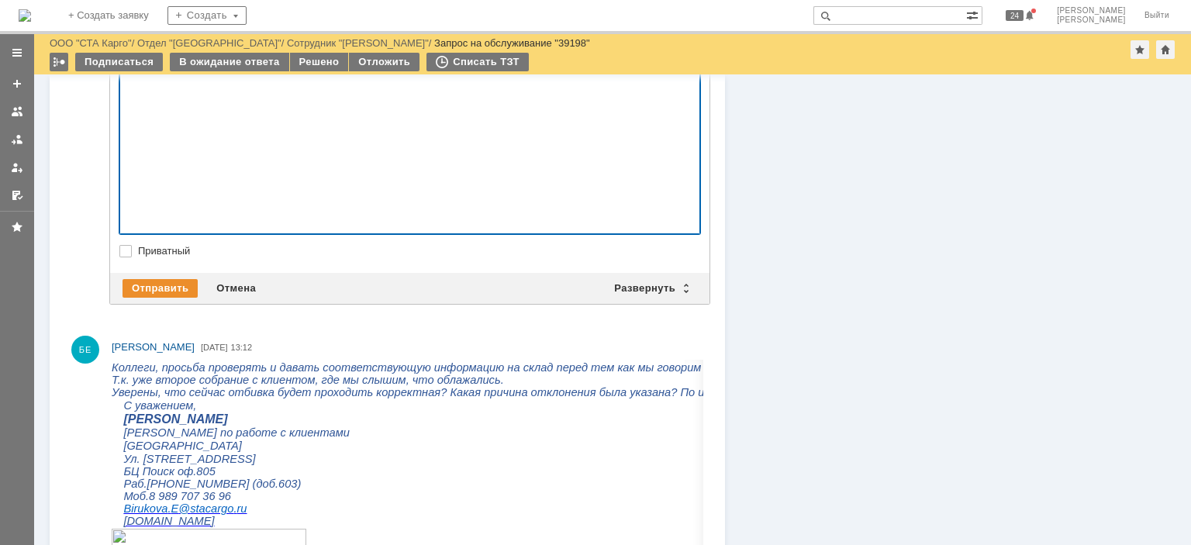
scroll to position [844, 0]
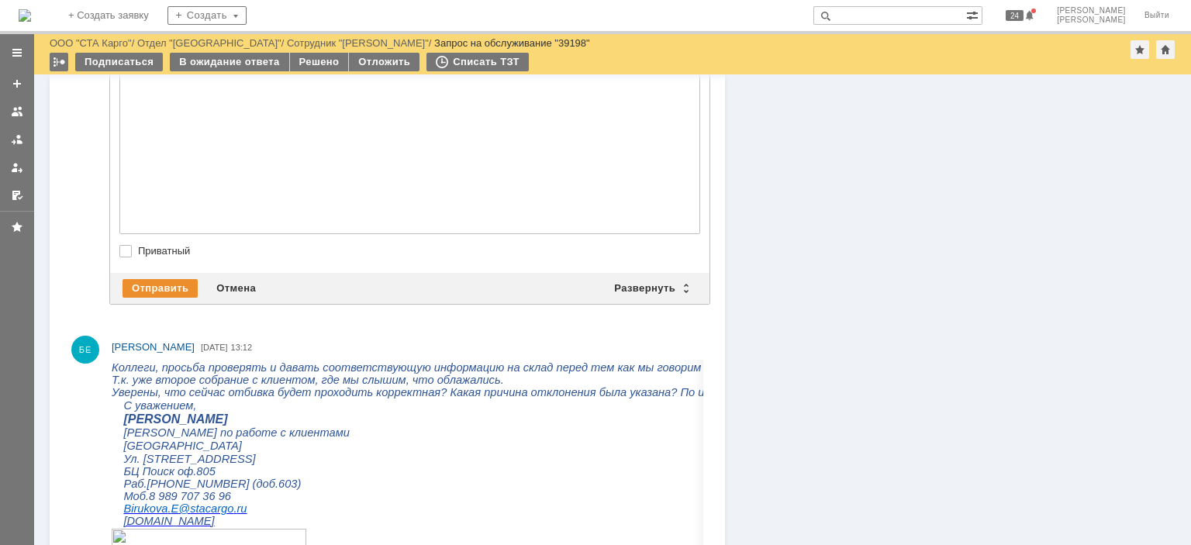
click at [166, 275] on div "Отправить Отмена Развернуть Свернуть" at bounding box center [409, 288] width 599 height 31
click at [168, 286] on div "Отправить" at bounding box center [160, 288] width 75 height 19
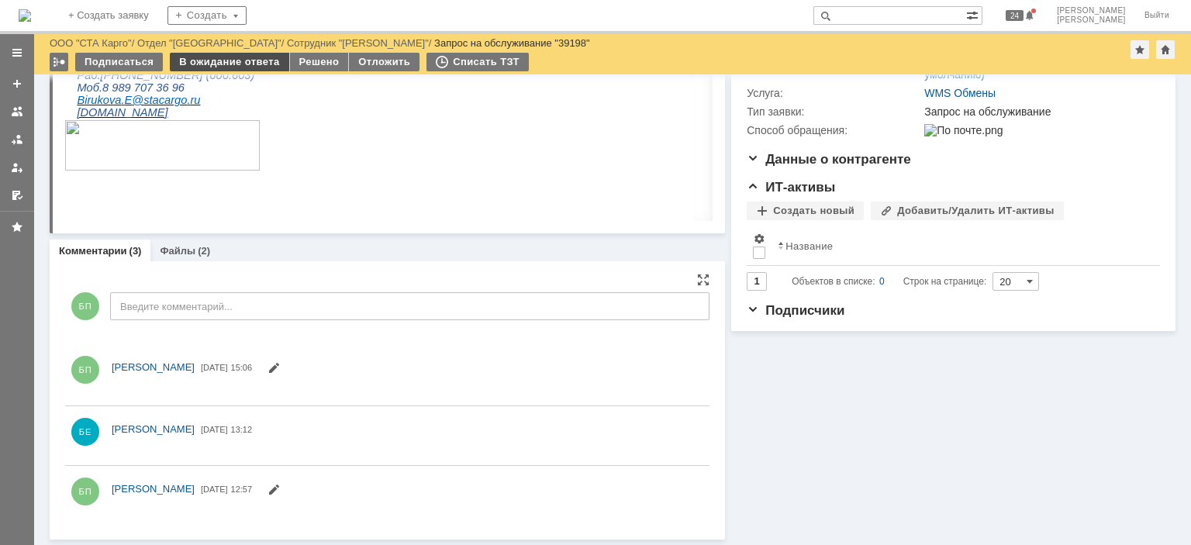
scroll to position [0, 0]
click at [217, 55] on div "В ожидание ответа" at bounding box center [229, 62] width 119 height 19
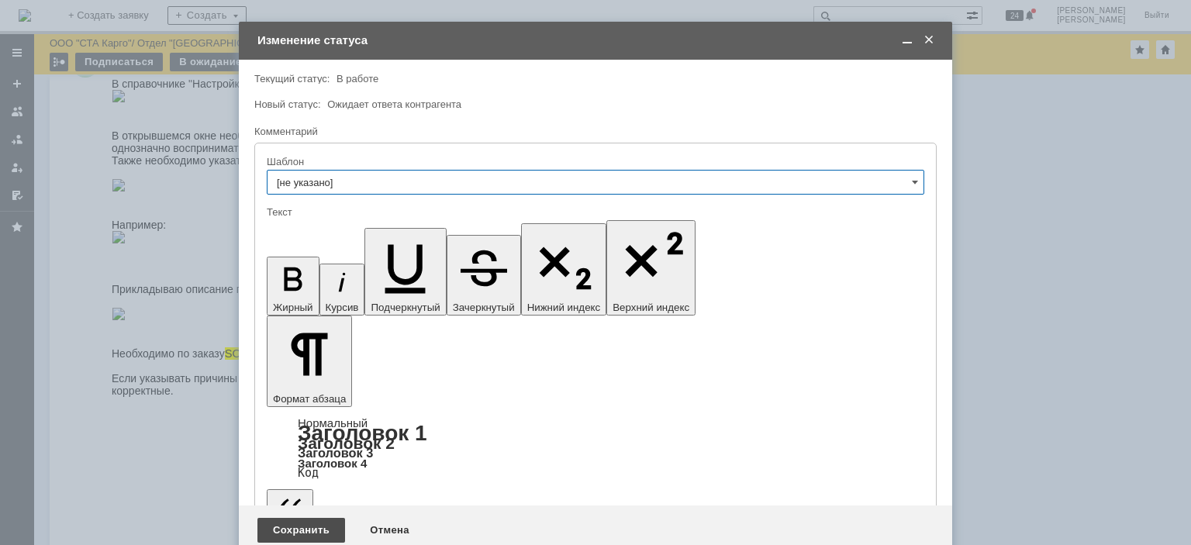
click at [282, 518] on div "Сохранить" at bounding box center [301, 530] width 88 height 25
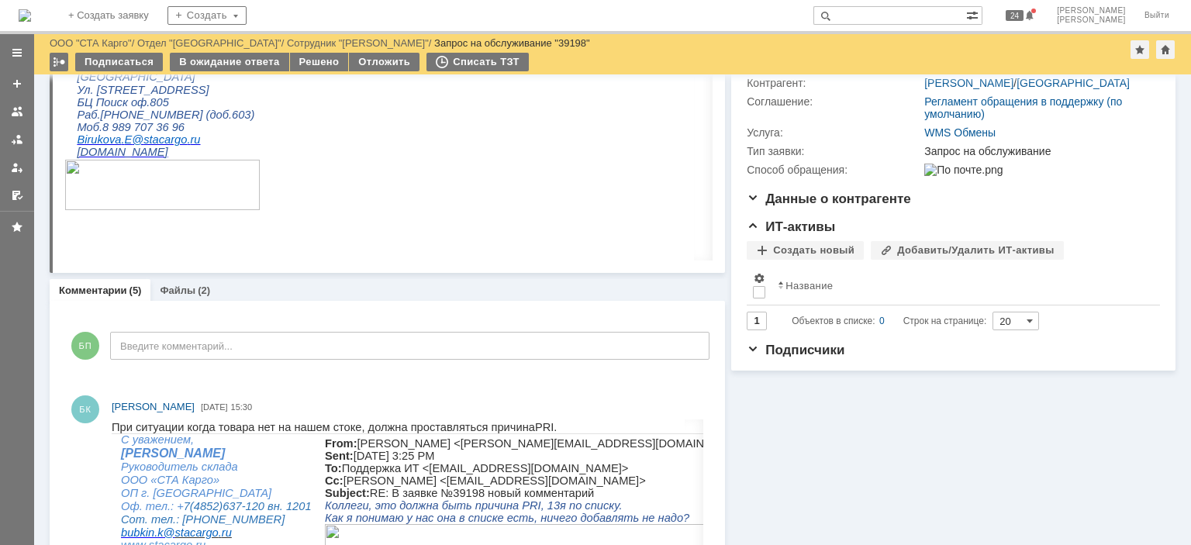
scroll to position [465, 0]
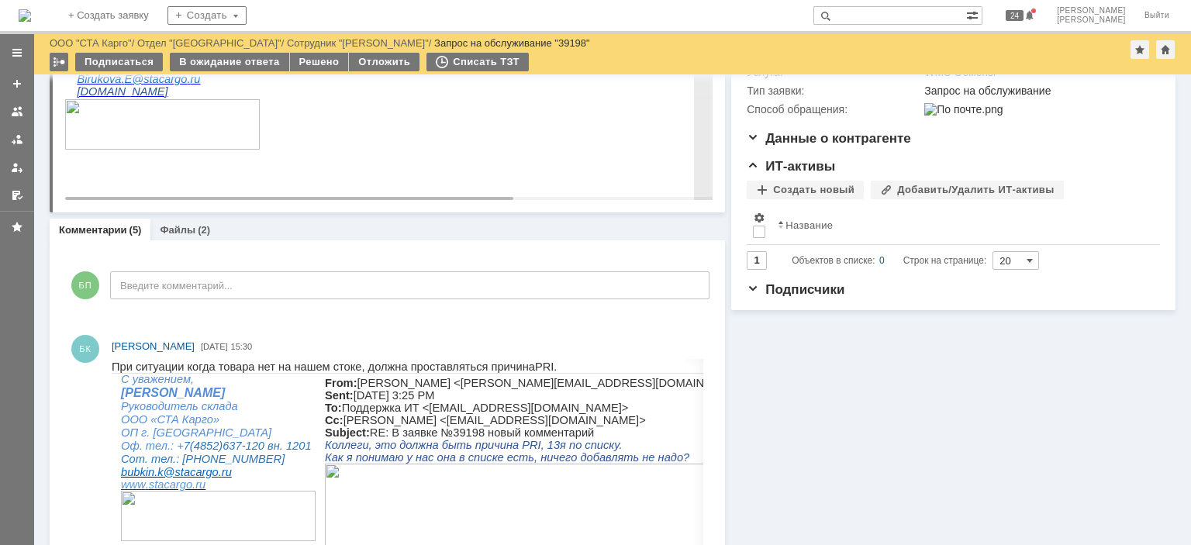
scroll to position [233, 0]
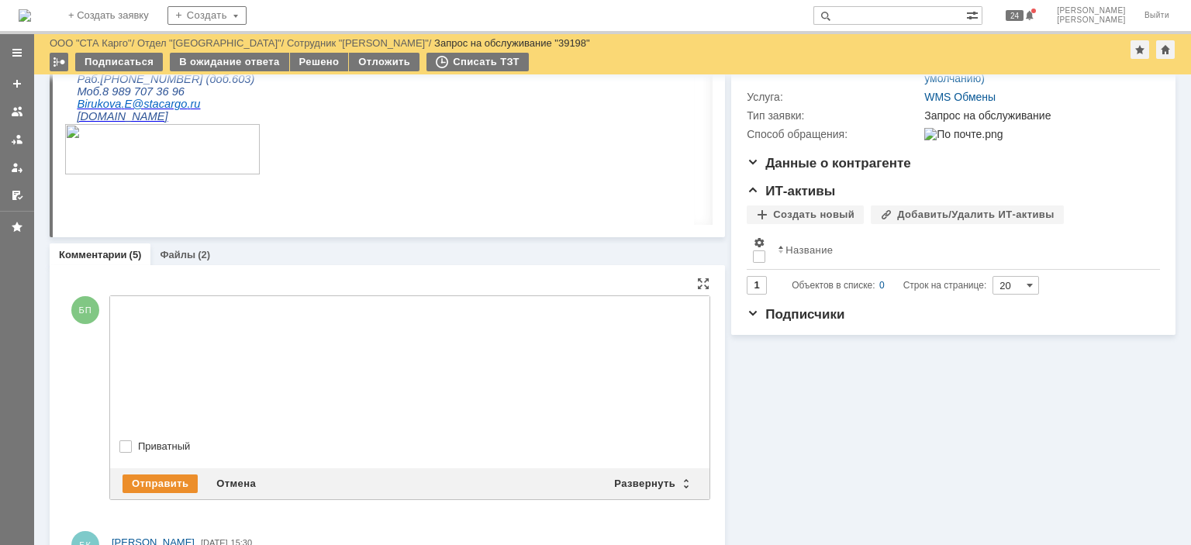
drag, startPoint x: 185, startPoint y: 304, endPoint x: 195, endPoint y: 308, distance: 10.8
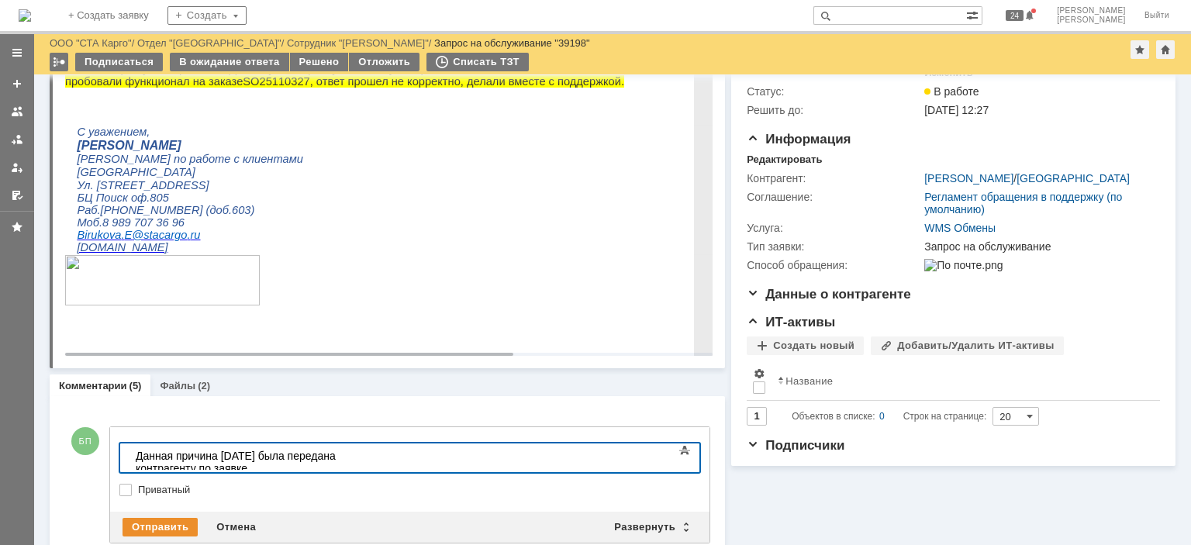
scroll to position [0, 0]
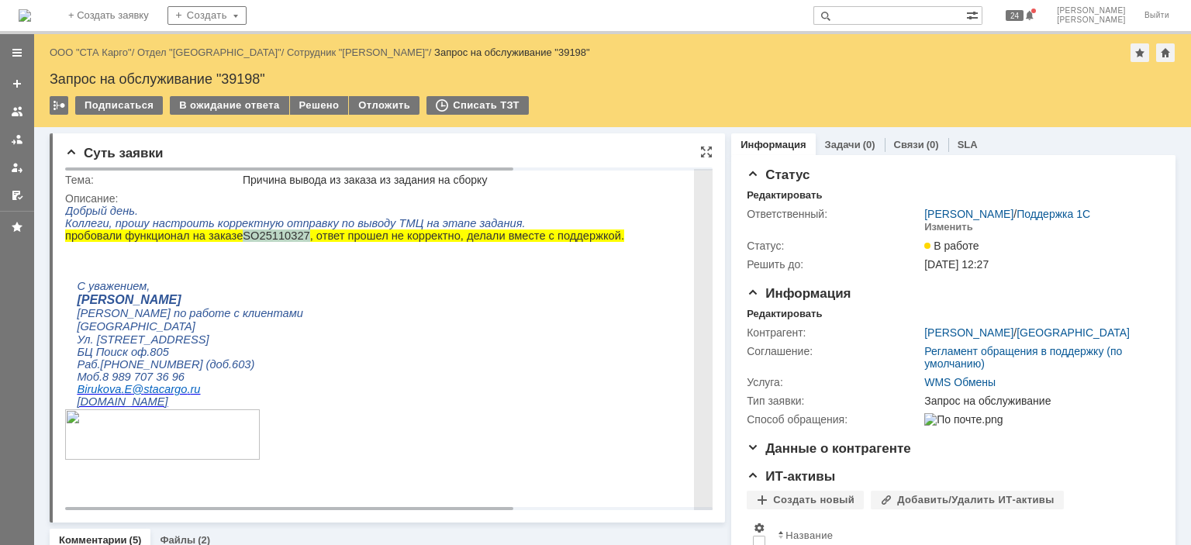
drag, startPoint x: 288, startPoint y: 238, endPoint x: 230, endPoint y: 236, distance: 58.2
click at [230, 236] on p "пробовали функционал на заказе SO 25110327, ответ прошел не корректно, делали в…" at bounding box center [529, 236] width 928 height 12
copy p "SO 25110327"
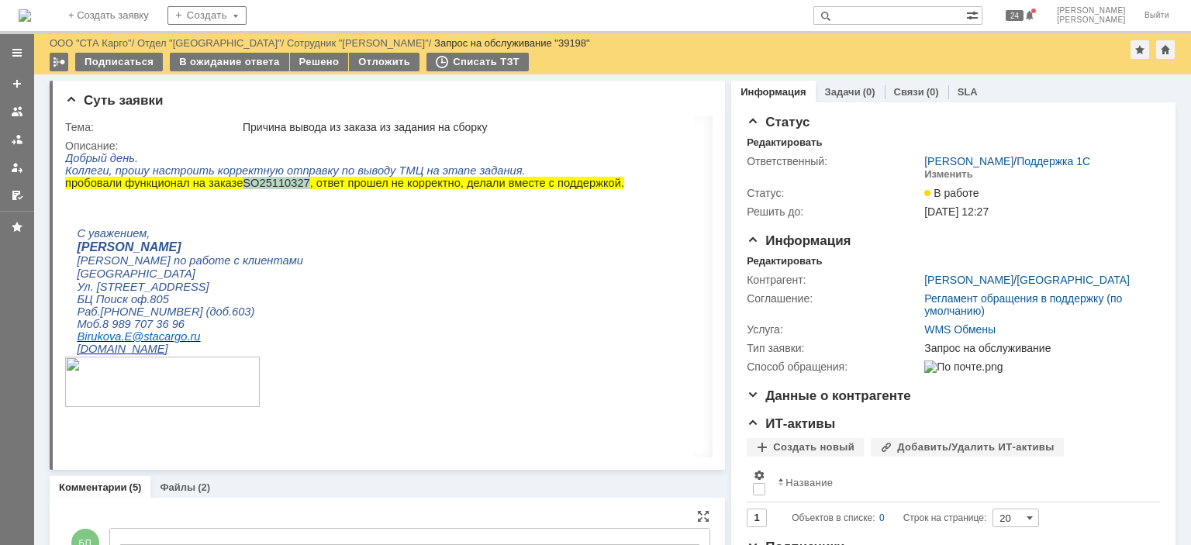
scroll to position [388, 0]
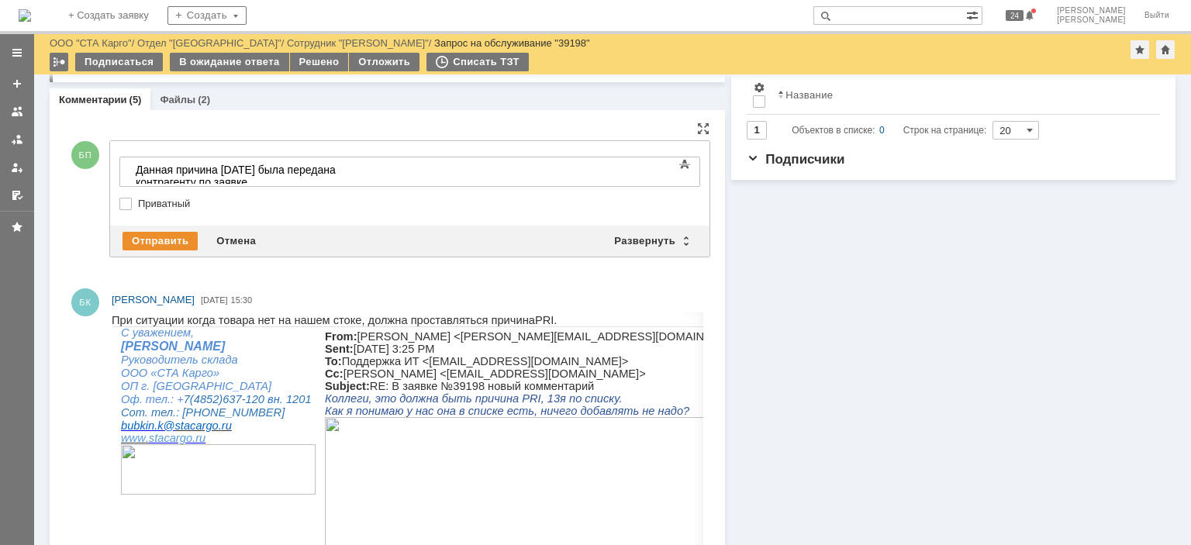
click at [362, 161] on body "​Данная причина сегодня была передана контрагенту по заявке" at bounding box center [245, 175] width 233 height 37
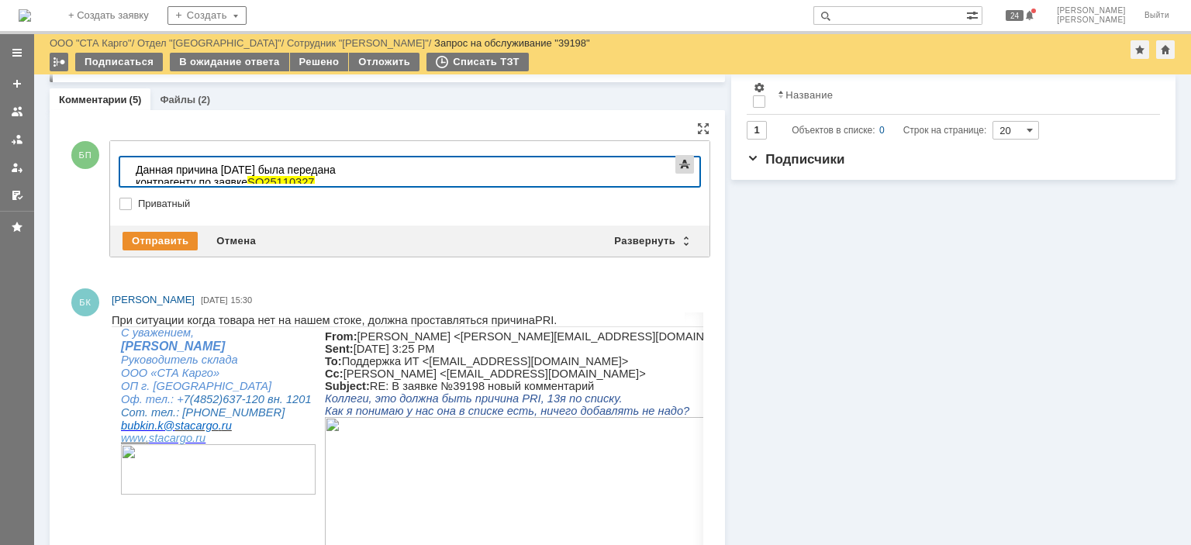
click at [682, 167] on span at bounding box center [684, 164] width 19 height 19
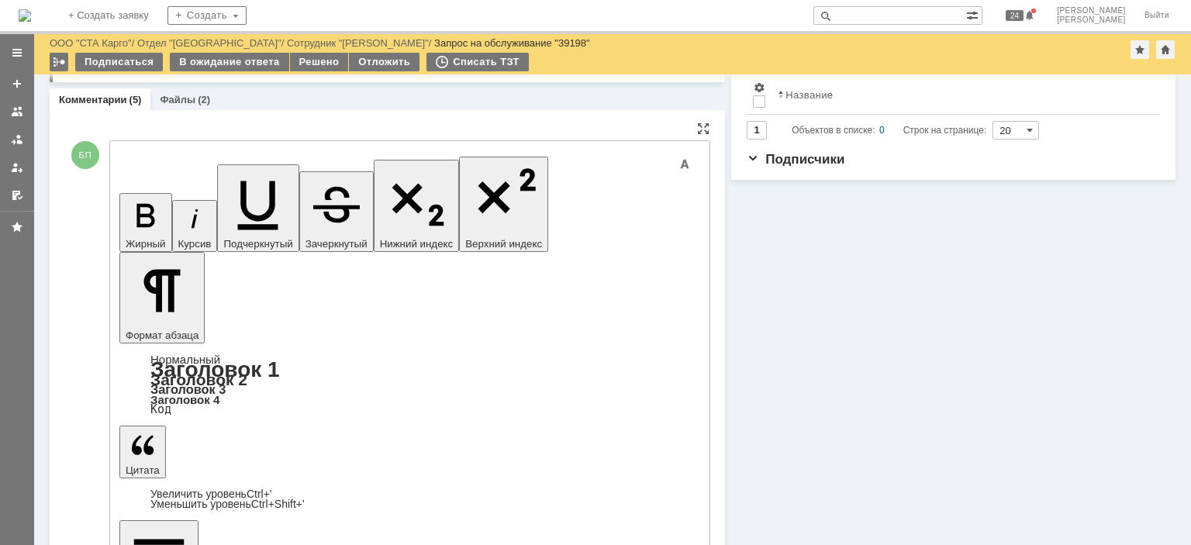
drag, startPoint x: 550, startPoint y: 3899, endPoint x: 457, endPoint y: 3902, distance: 93.8
drag, startPoint x: 509, startPoint y: 170, endPoint x: 386, endPoint y: 4, distance: 206.2
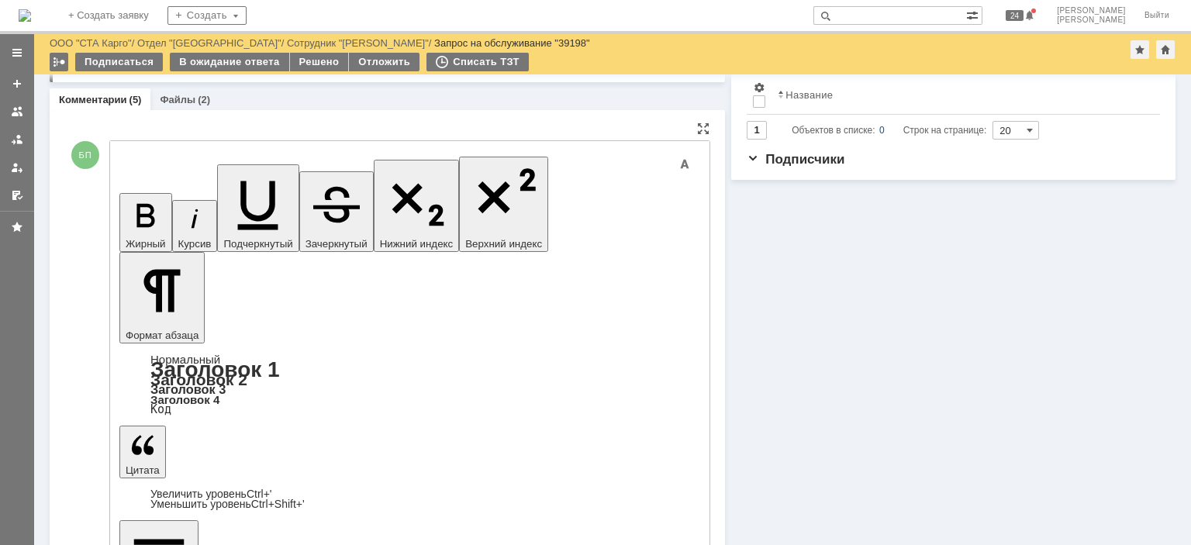
drag, startPoint x: 196, startPoint y: 3935, endPoint x: 127, endPoint y: 3931, distance: 69.1
drag, startPoint x: 219, startPoint y: 3904, endPoint x: 246, endPoint y: 4108, distance: 205.7
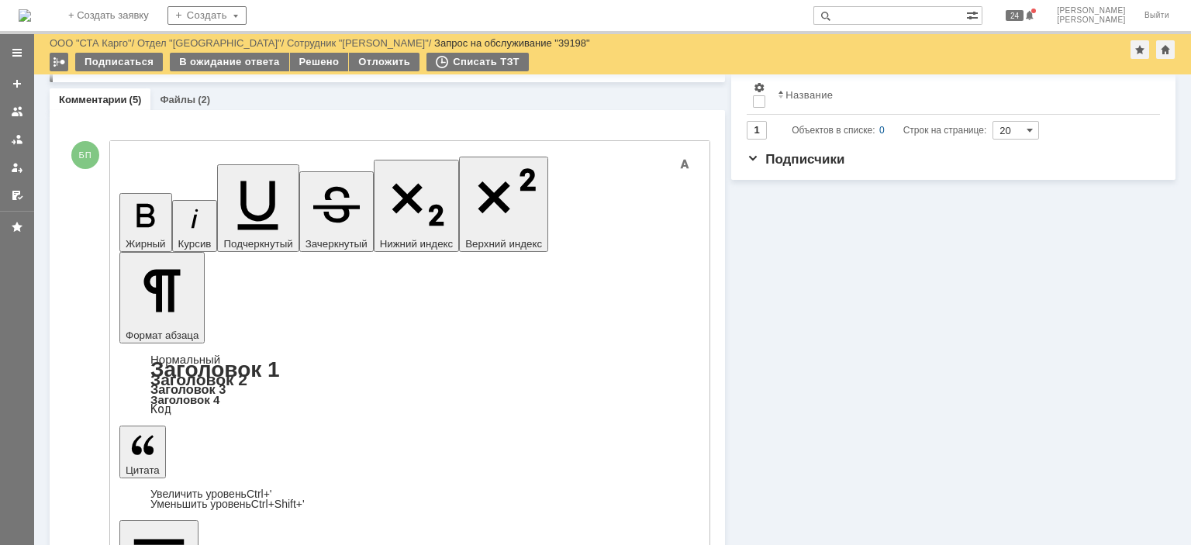
drag, startPoint x: 218, startPoint y: 3907, endPoint x: 103, endPoint y: 3899, distance: 115.0
drag, startPoint x: 157, startPoint y: 325, endPoint x: 388, endPoint y: 281, distance: 235.9
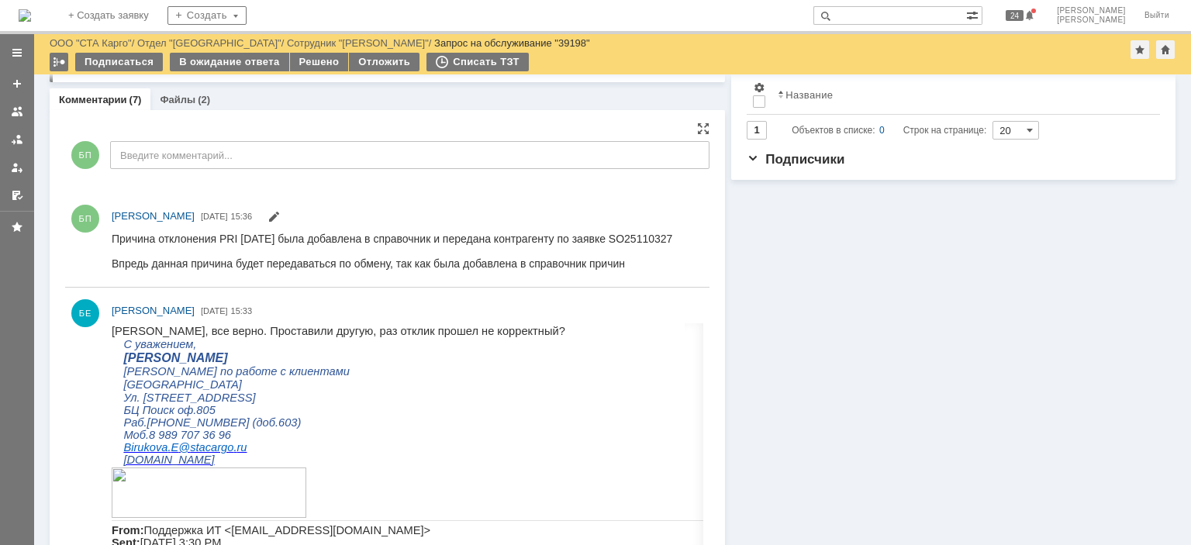
scroll to position [0, 0]
click at [250, 61] on div "В ожидание ответа" at bounding box center [229, 62] width 119 height 19
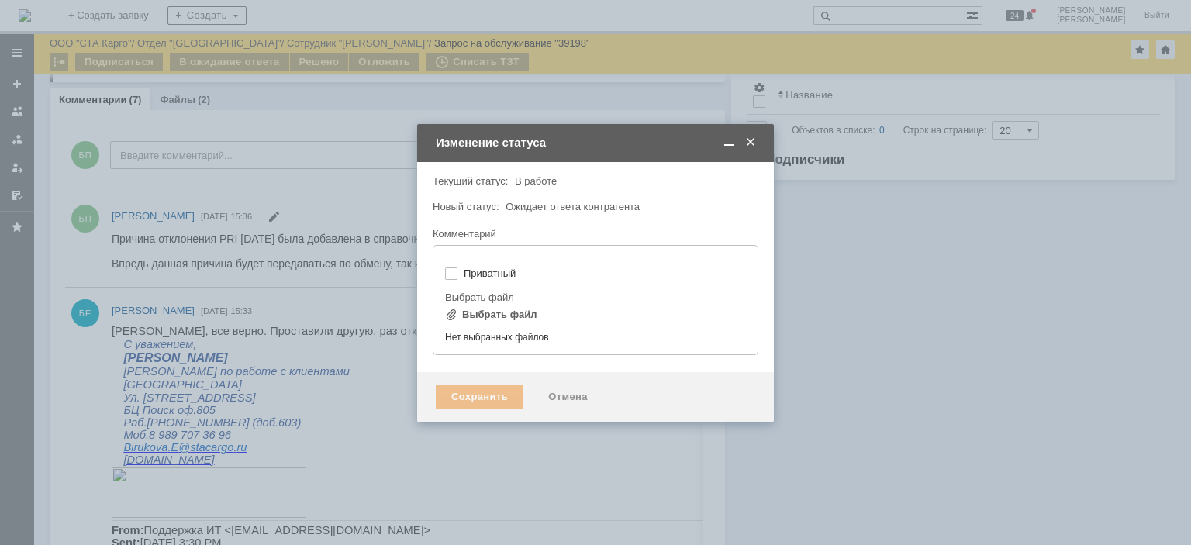
type input "[не указано]"
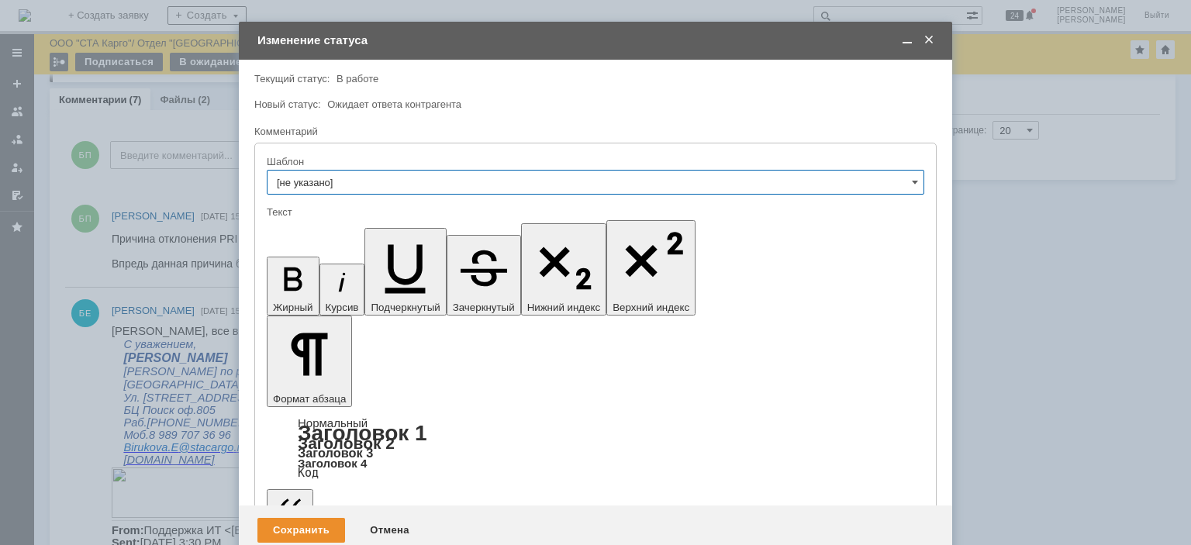
click at [937, 40] on div "Изменение статуса" at bounding box center [595, 41] width 713 height 18
click at [937, 42] on div "Изменение статуса" at bounding box center [595, 41] width 713 height 18
click at [935, 46] on span at bounding box center [929, 40] width 16 height 14
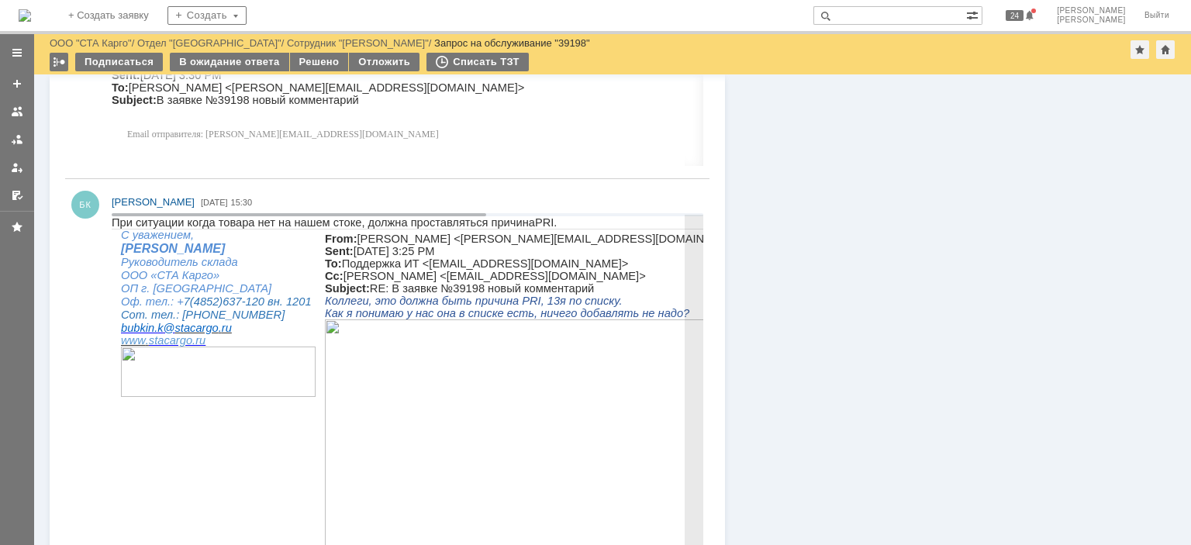
scroll to position [930, 0]
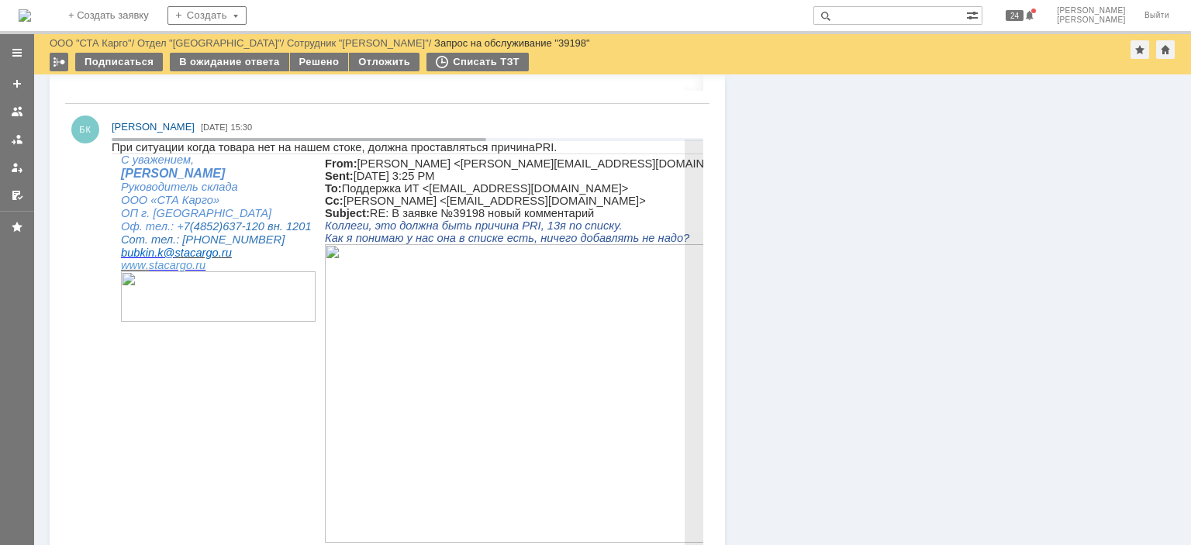
click at [555, 418] on img at bounding box center [596, 392] width 543 height 299
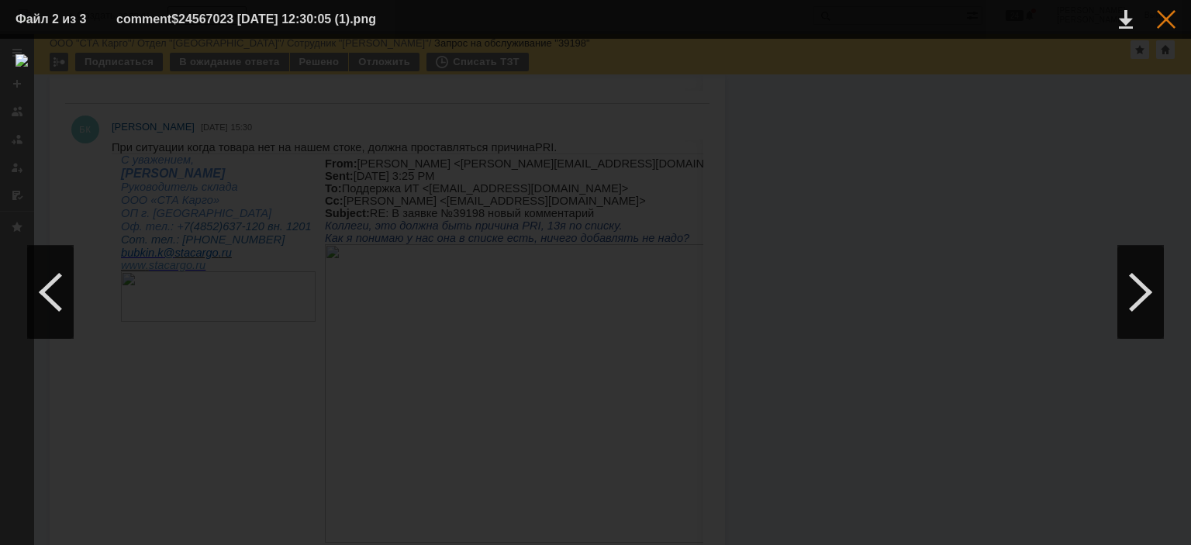
click at [1166, 24] on div at bounding box center [1166, 19] width 19 height 19
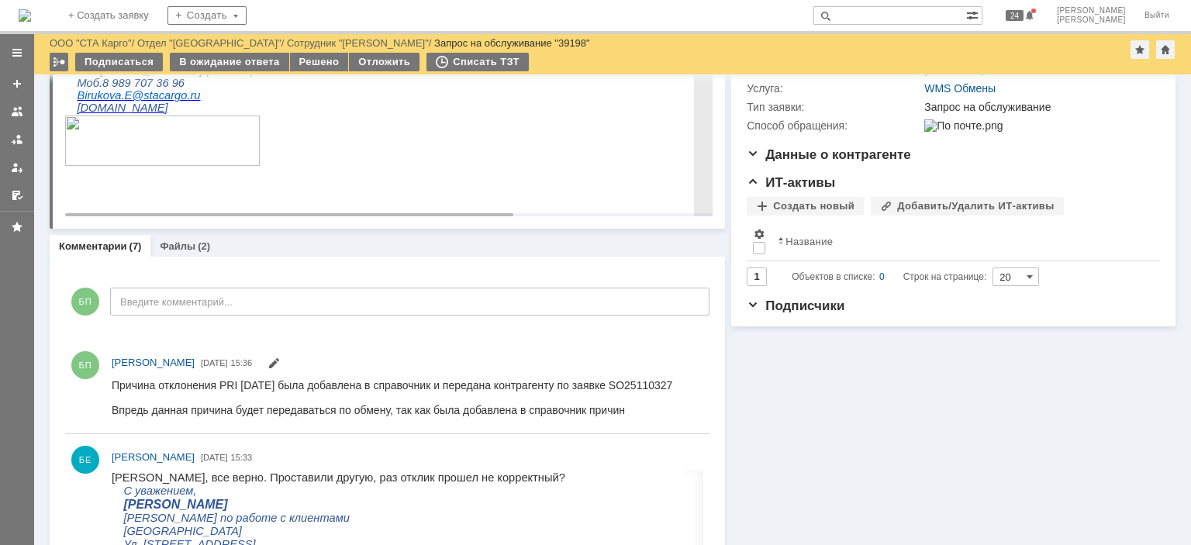
scroll to position [0, 0]
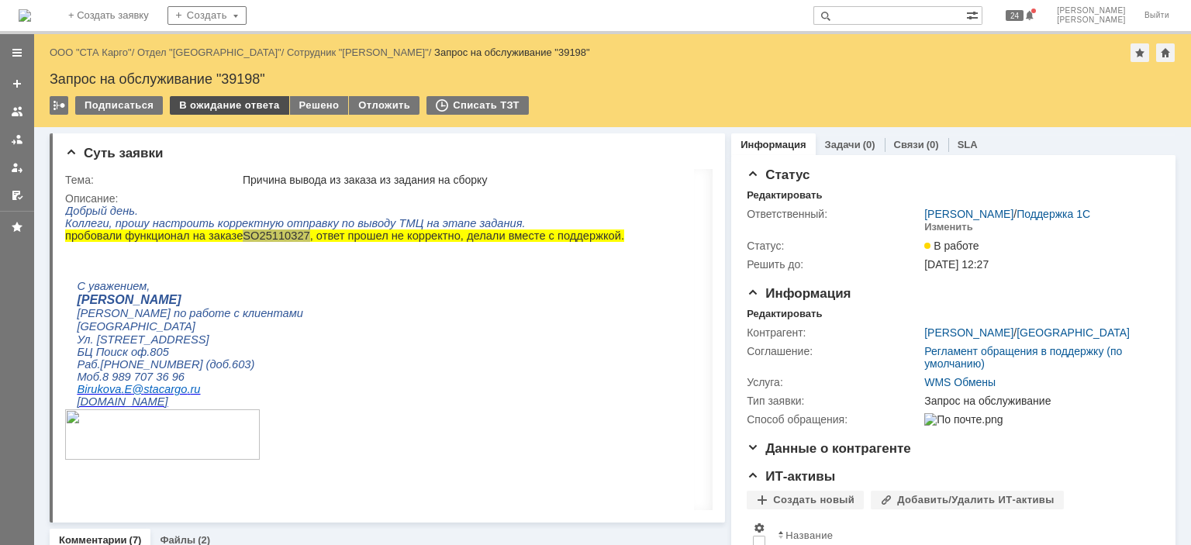
click at [248, 112] on div "В ожидание ответа" at bounding box center [229, 105] width 119 height 19
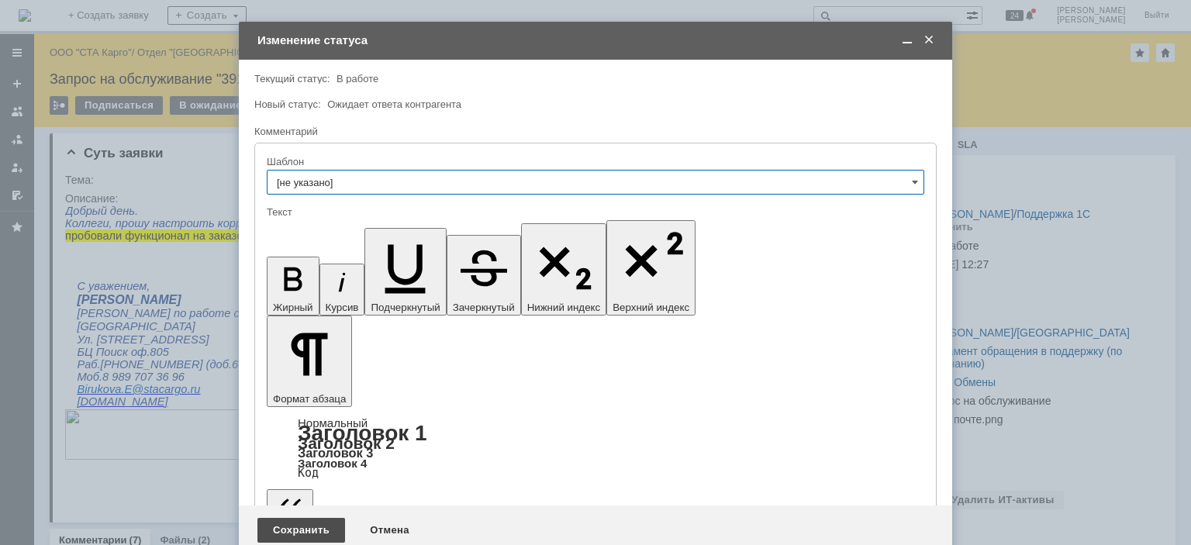
click at [306, 518] on div "Сохранить" at bounding box center [301, 530] width 88 height 25
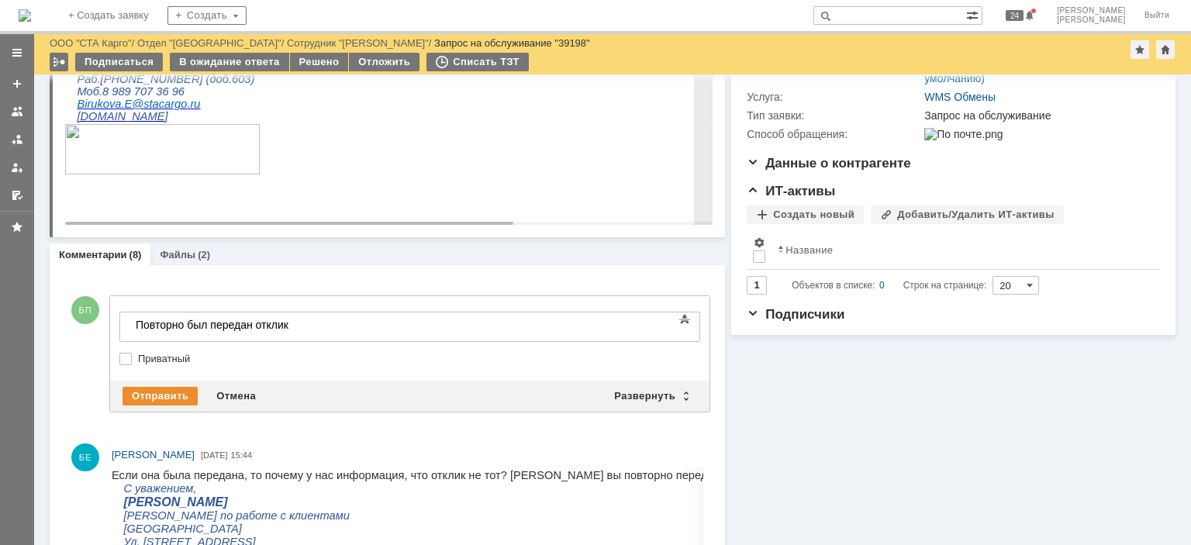
click at [582, 202] on p at bounding box center [529, 195] width 928 height 12
click at [333, 328] on div "Повторно был передан отклик" at bounding box center [246, 325] width 220 height 12
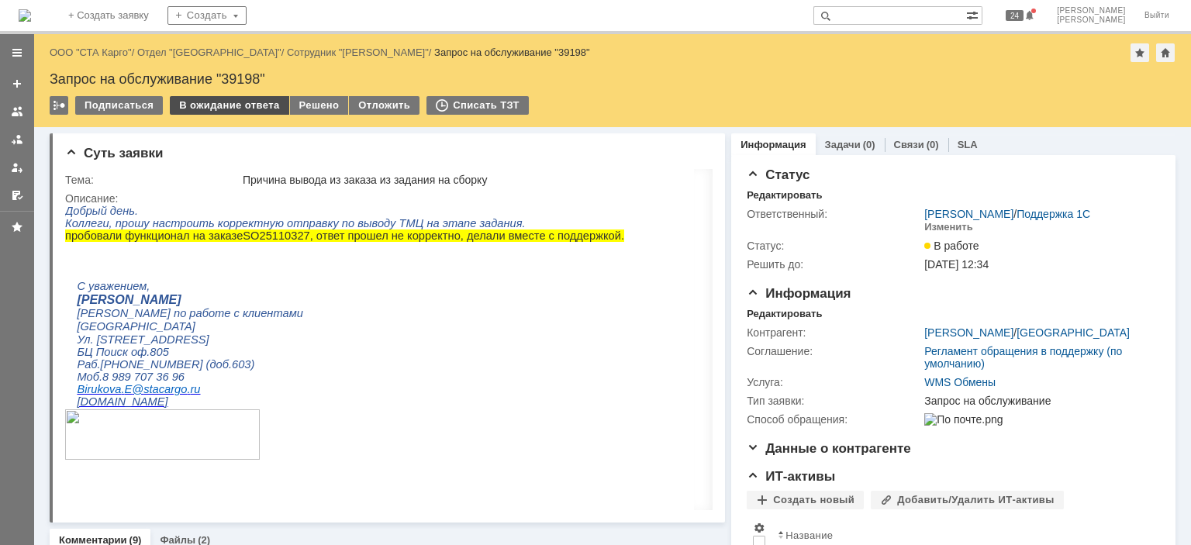
click at [233, 107] on div "В ожидание ответа" at bounding box center [229, 105] width 119 height 19
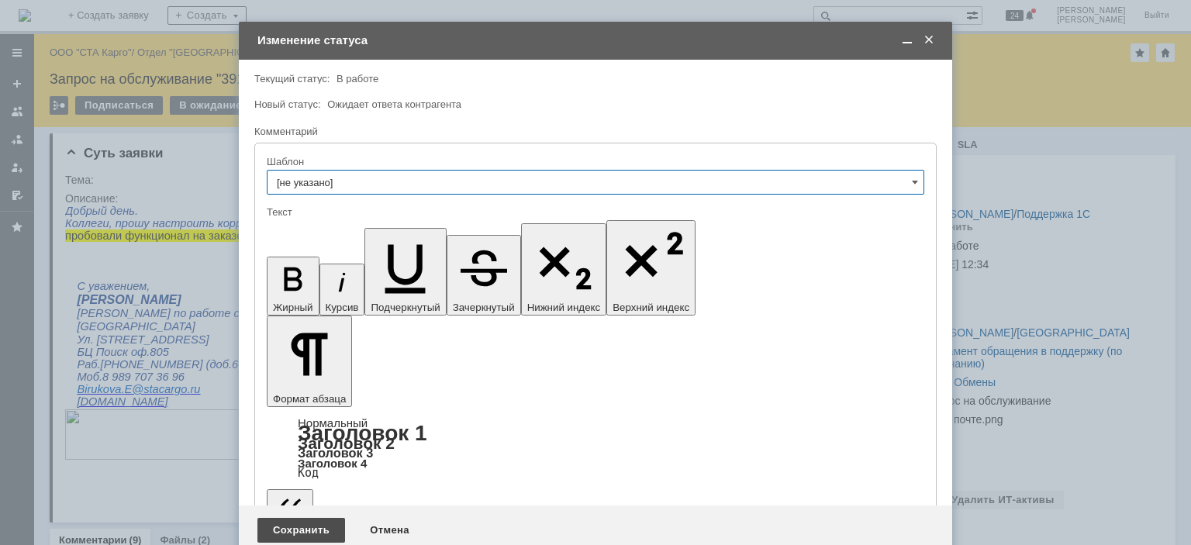
click at [296, 518] on div "Сохранить" at bounding box center [301, 530] width 88 height 25
